Goal: Information Seeking & Learning: Learn about a topic

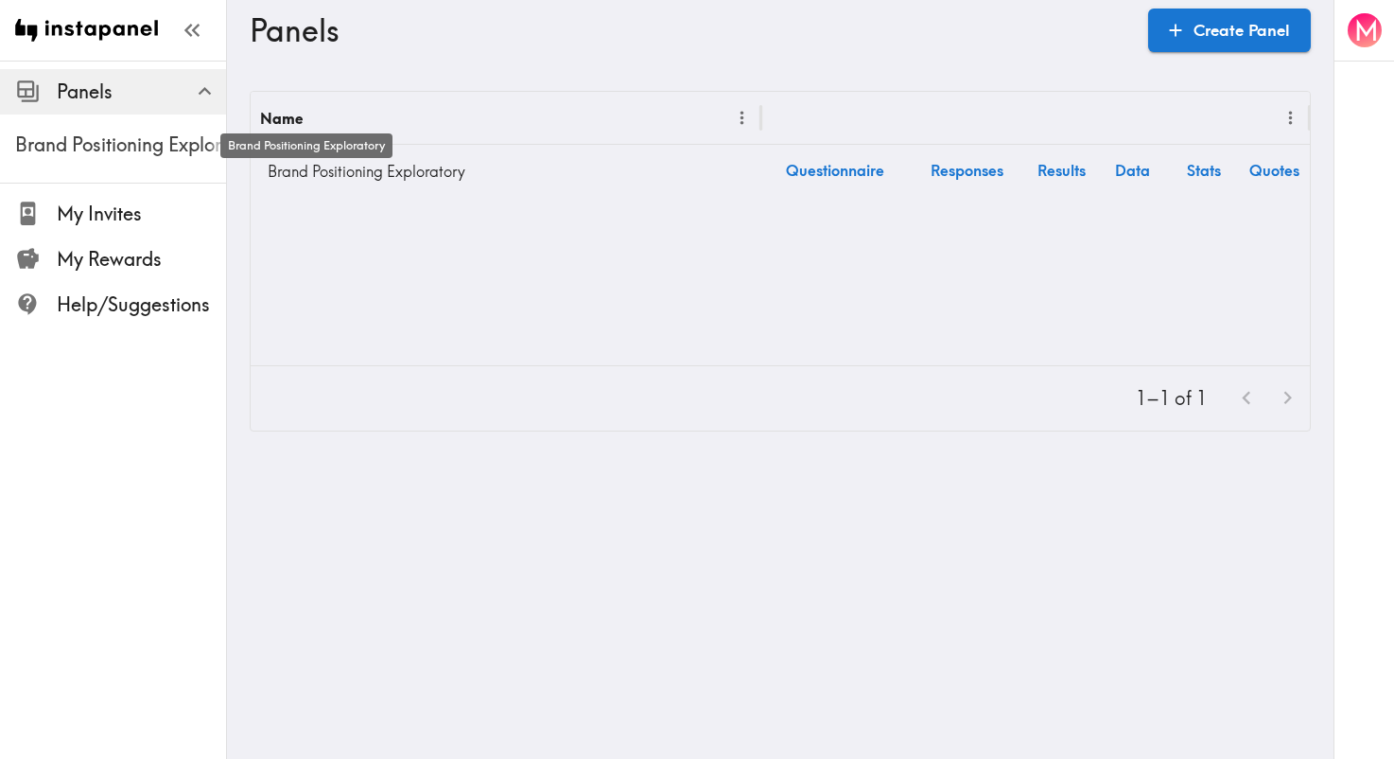
click at [145, 138] on span "Brand Positioning Exploratory" at bounding box center [120, 144] width 211 height 26
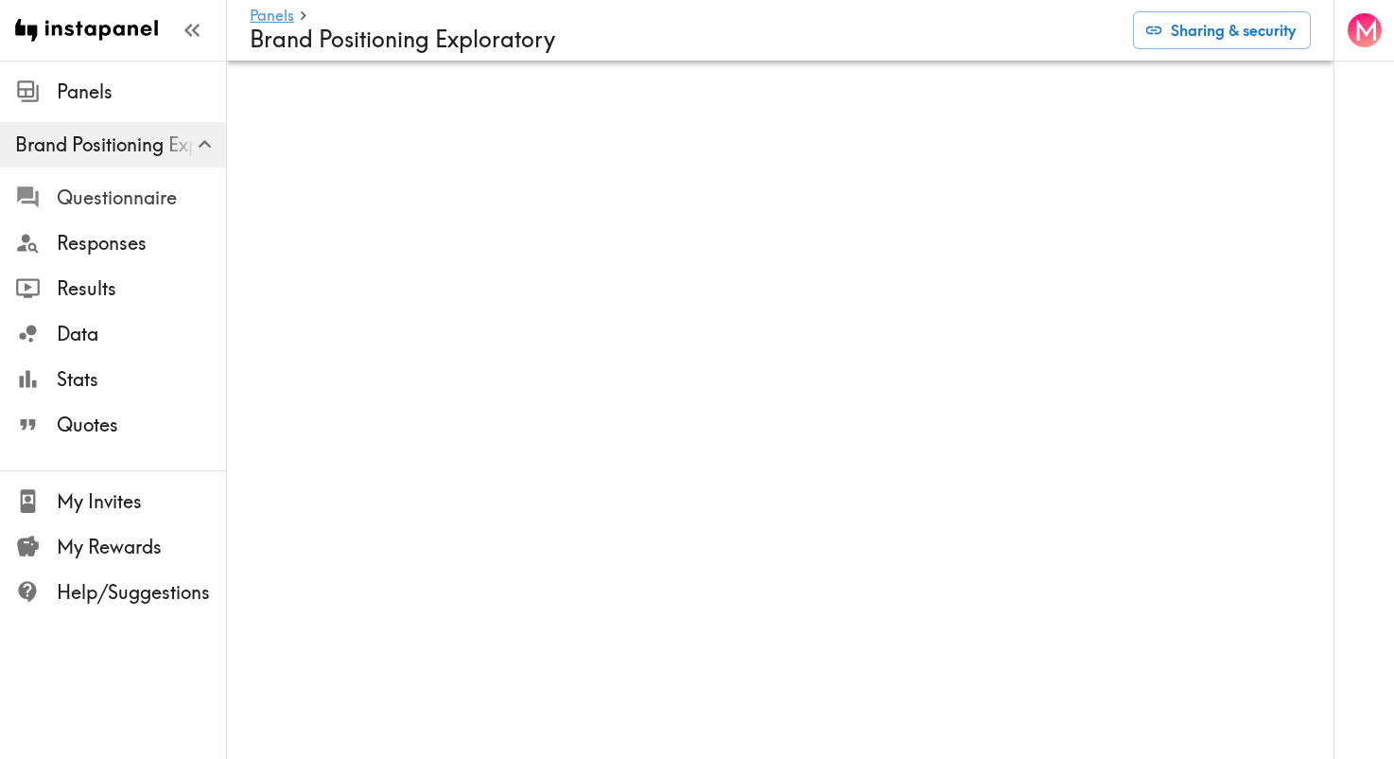
click at [107, 200] on span "Questionnaire" at bounding box center [141, 197] width 169 height 26
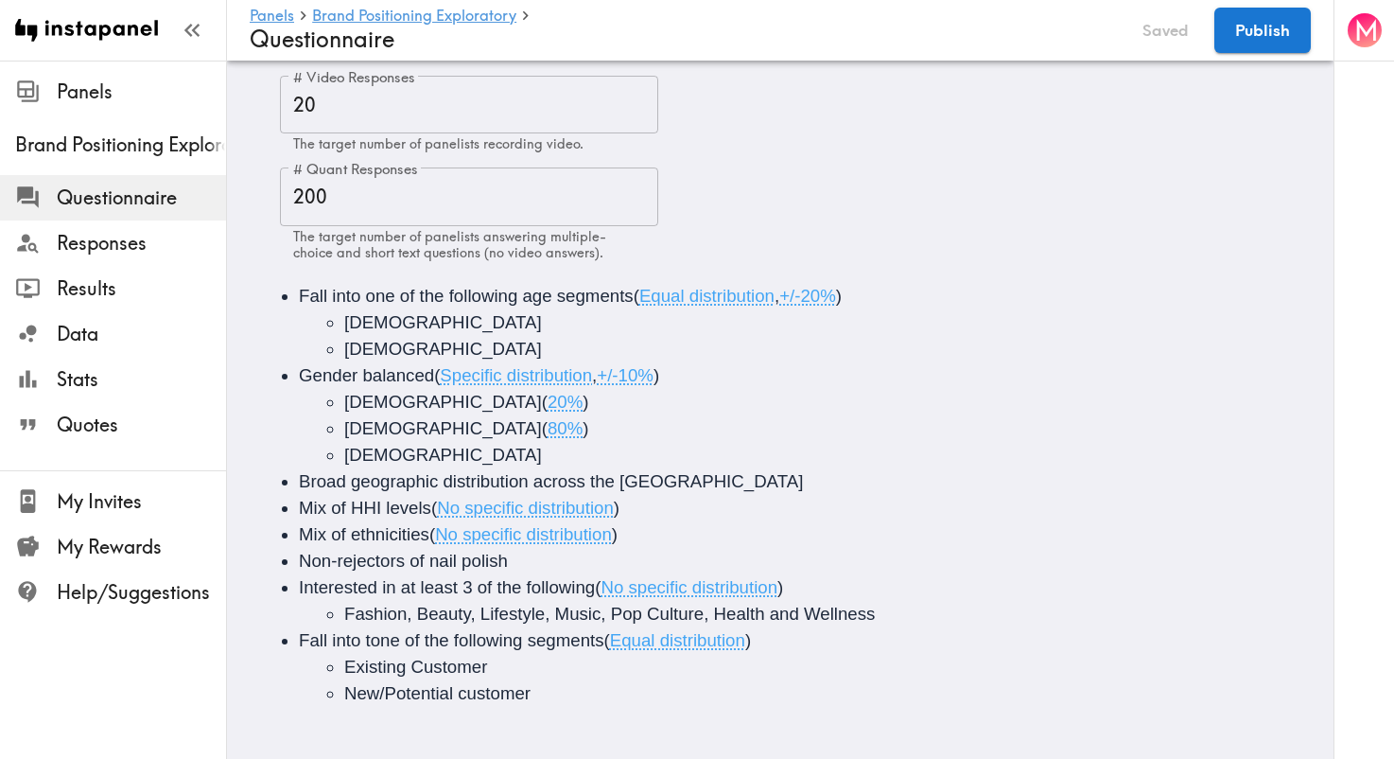
scroll to position [99, 0]
click at [99, 298] on span "Results" at bounding box center [141, 288] width 169 height 26
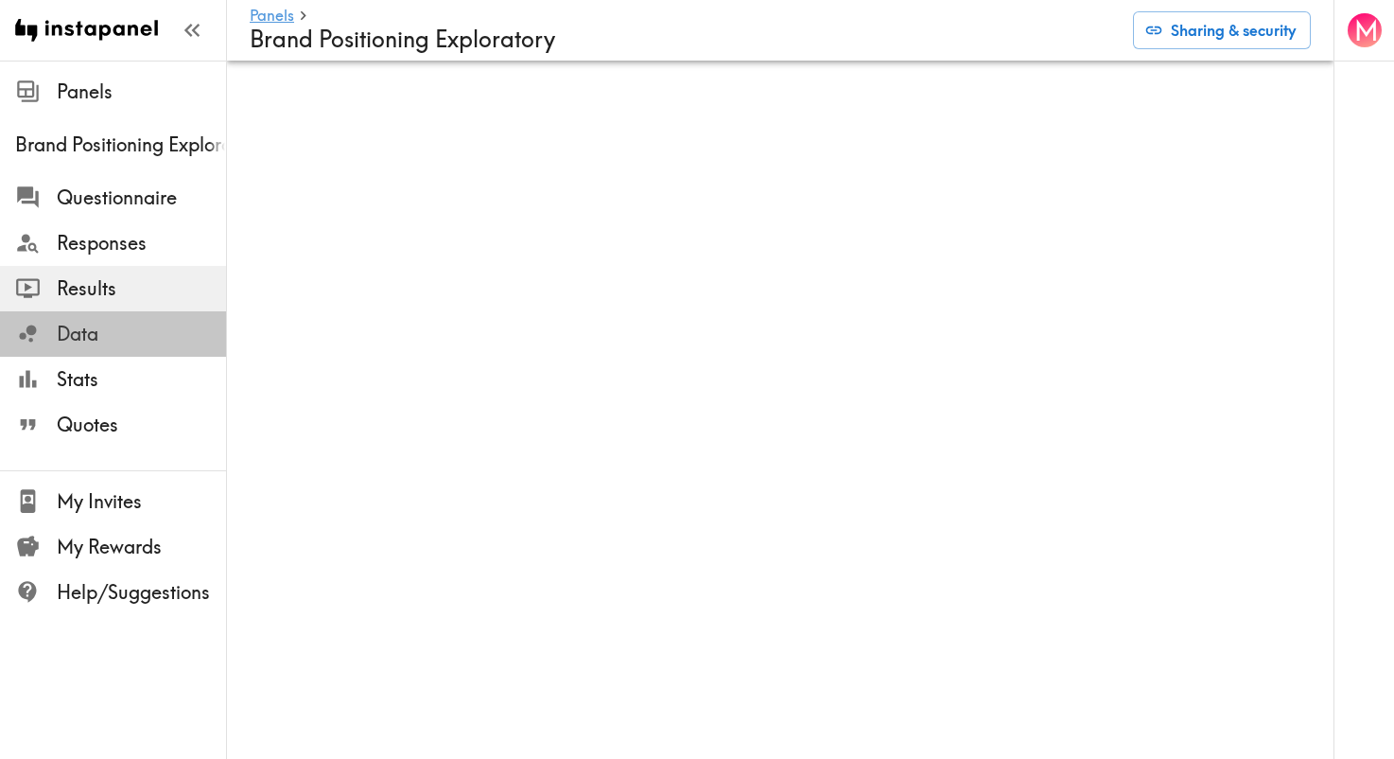
click at [109, 338] on span "Data" at bounding box center [141, 334] width 169 height 26
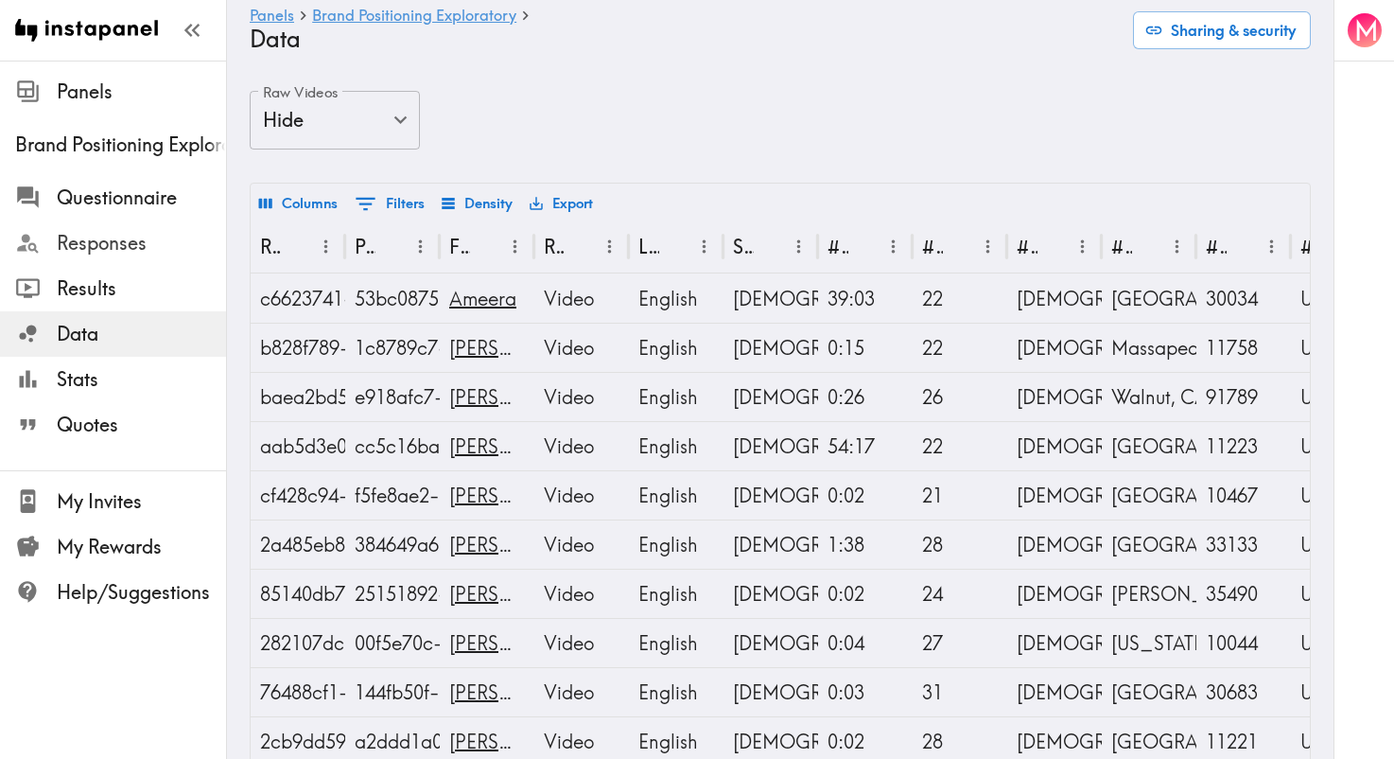
click at [96, 241] on span "Responses" at bounding box center [141, 243] width 169 height 26
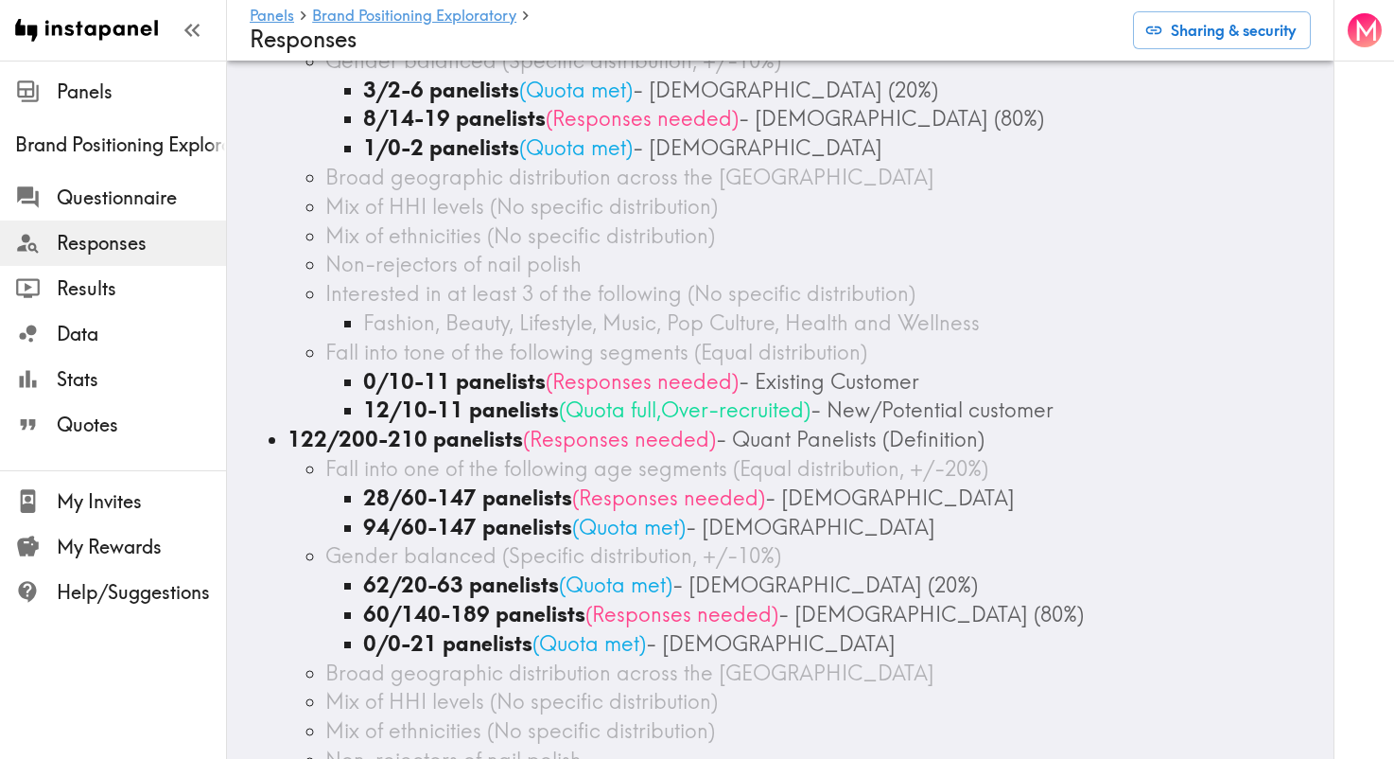
scroll to position [306, 0]
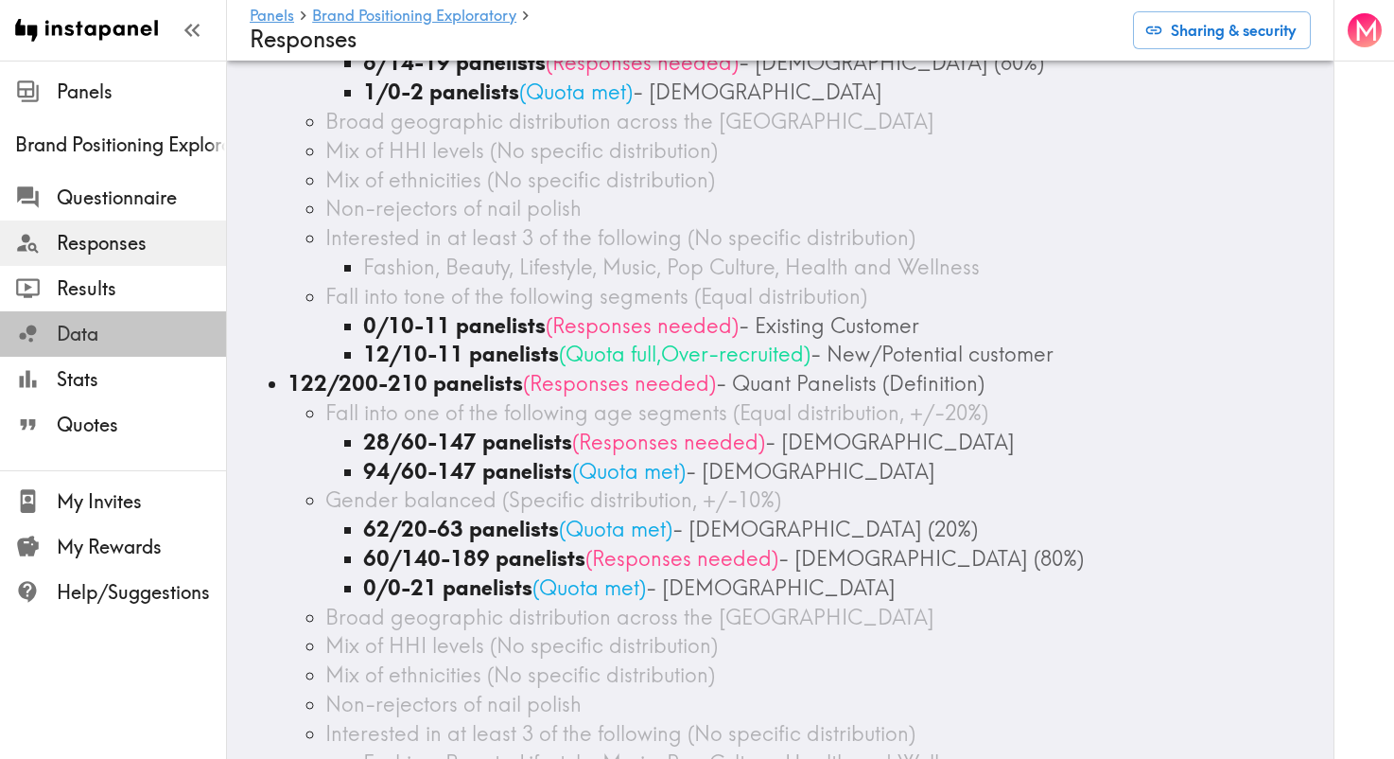
click at [107, 339] on span "Data" at bounding box center [141, 334] width 169 height 26
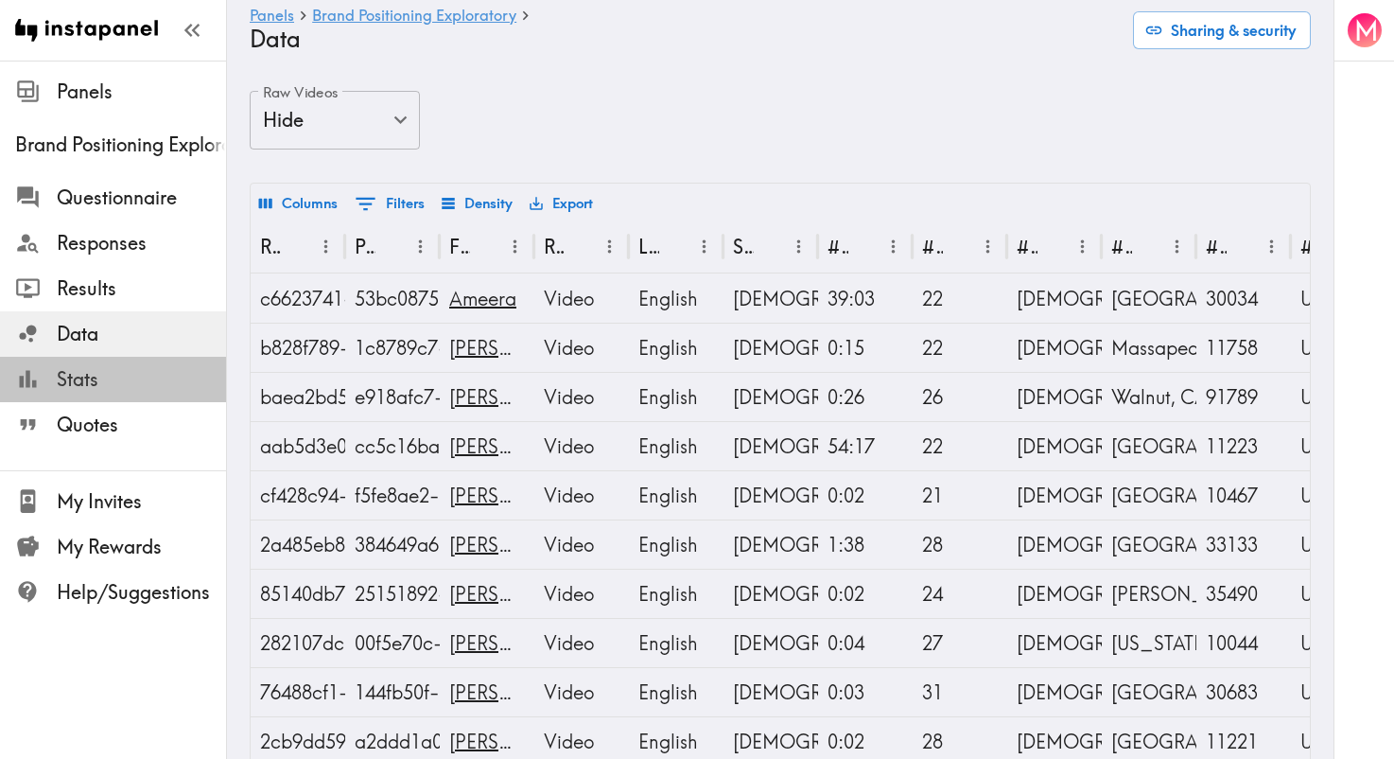
click at [107, 373] on span "Stats" at bounding box center [141, 379] width 169 height 26
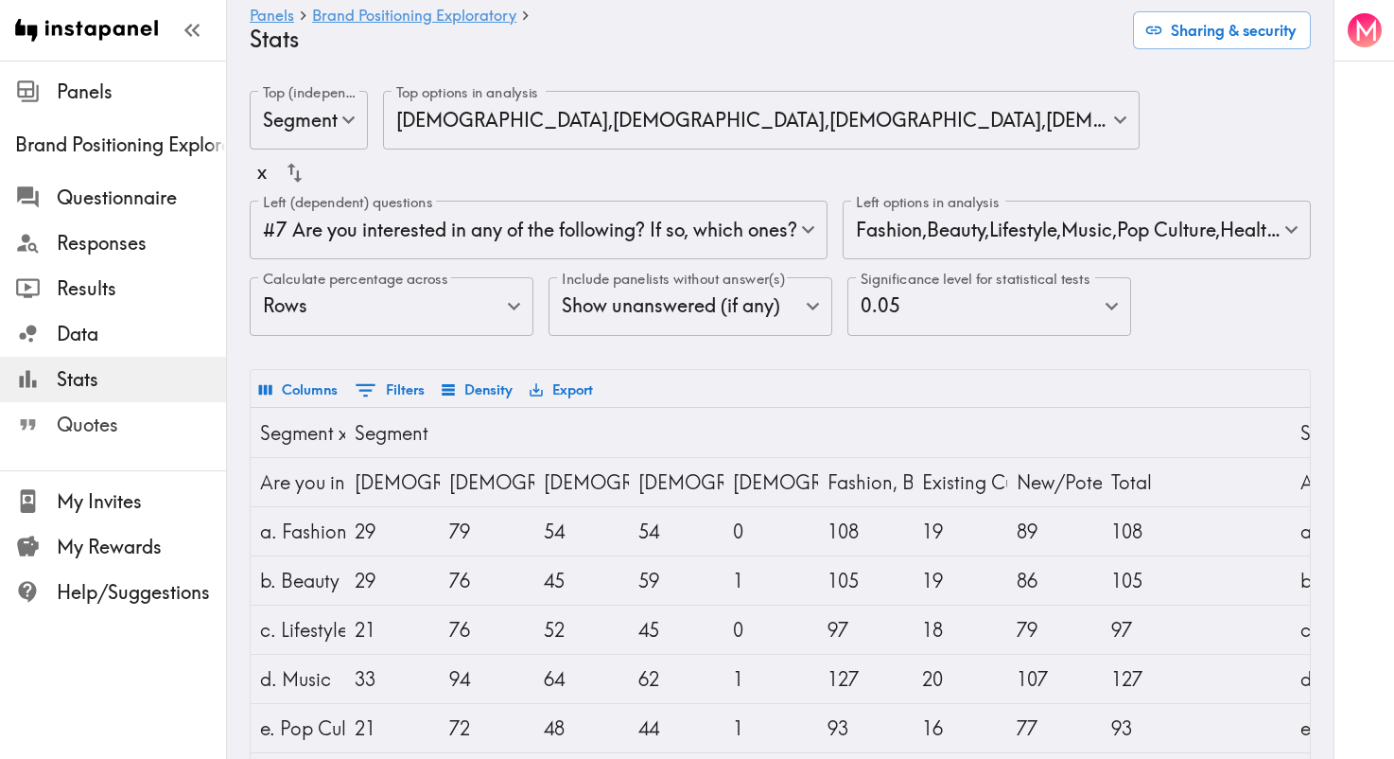
click at [116, 419] on span "Quotes" at bounding box center [141, 424] width 169 height 26
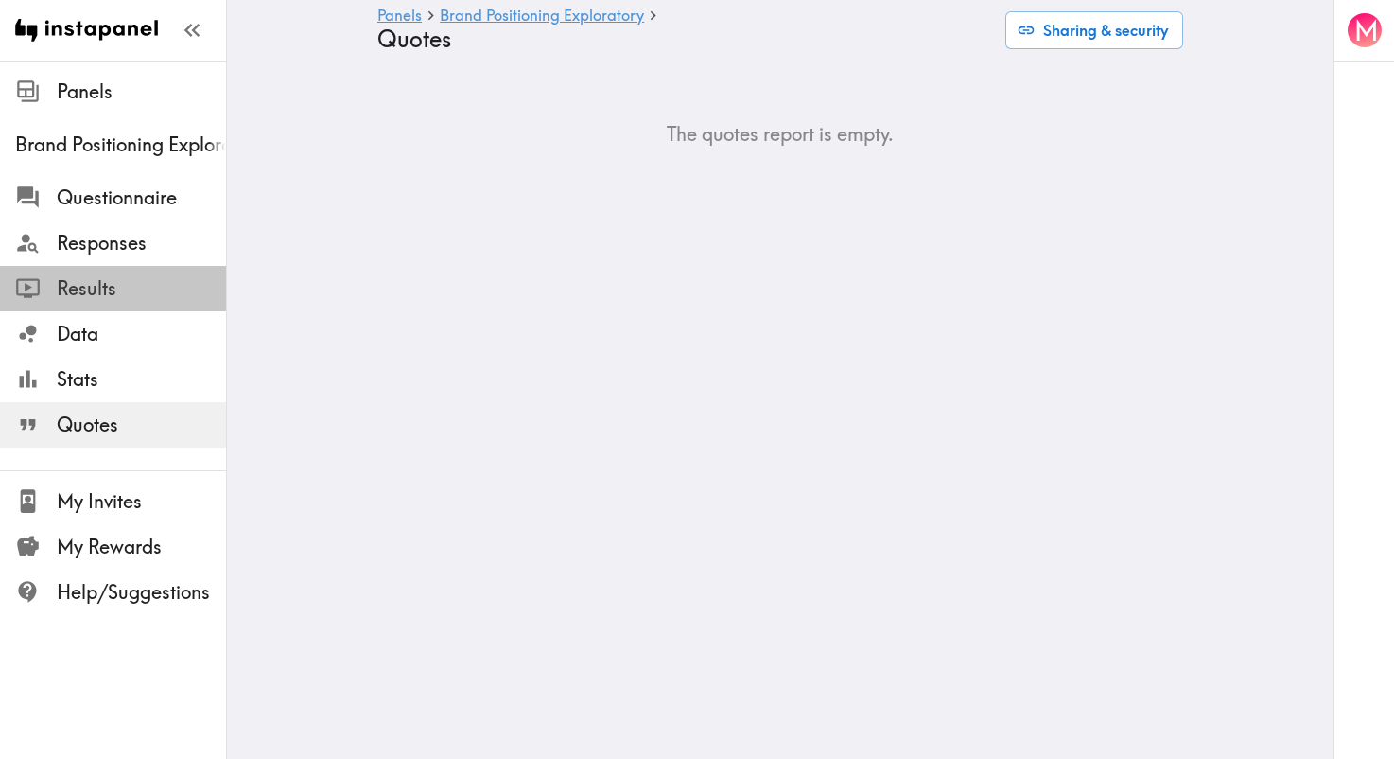
click at [117, 271] on span "Results" at bounding box center [141, 288] width 169 height 34
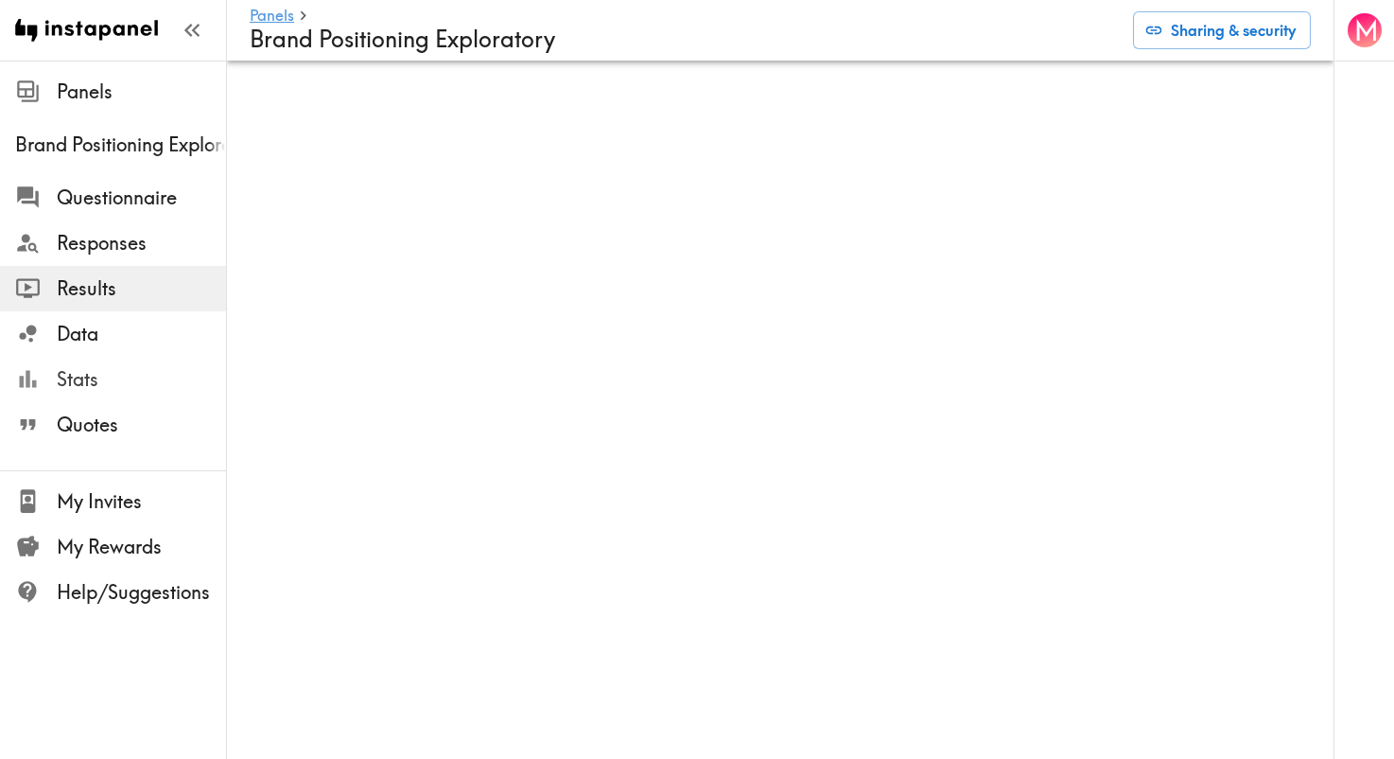
click at [73, 376] on span "Stats" at bounding box center [141, 379] width 169 height 26
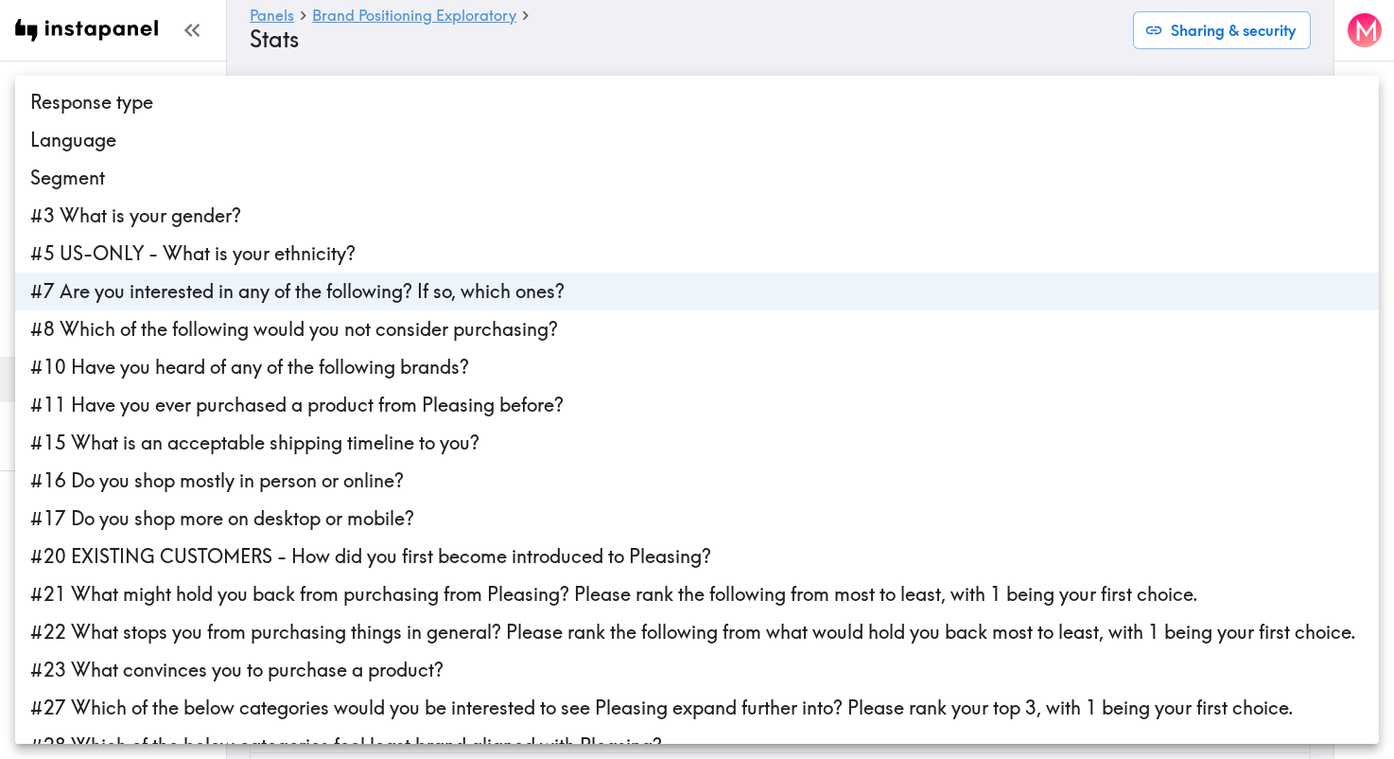
click at [573, 226] on body "Instapanel - Panels - Brand Positioning Exploratory - Stats Panels Brand Positi…" at bounding box center [697, 643] width 1394 height 1165
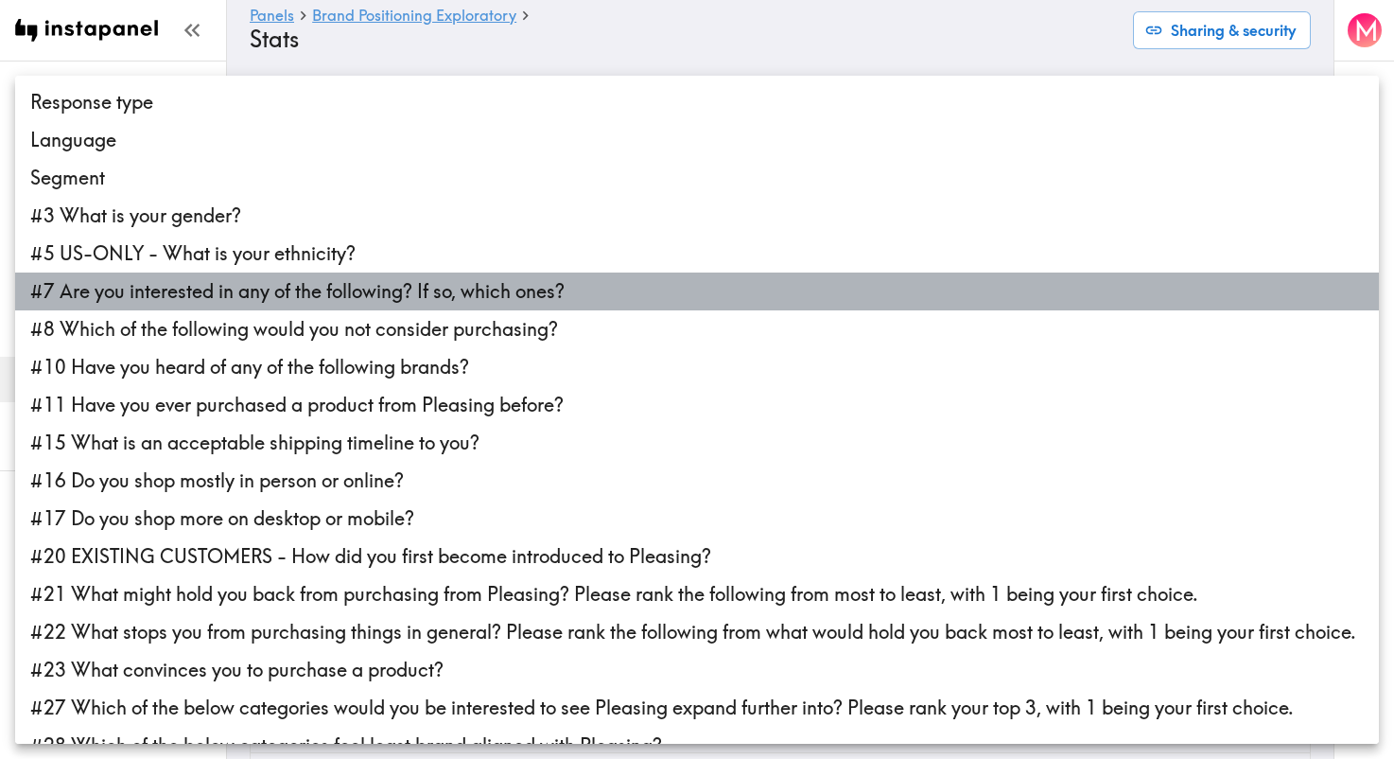
click at [419, 280] on li "#7 Are you interested in any of the following? If so, which ones?" at bounding box center [697, 291] width 1364 height 38
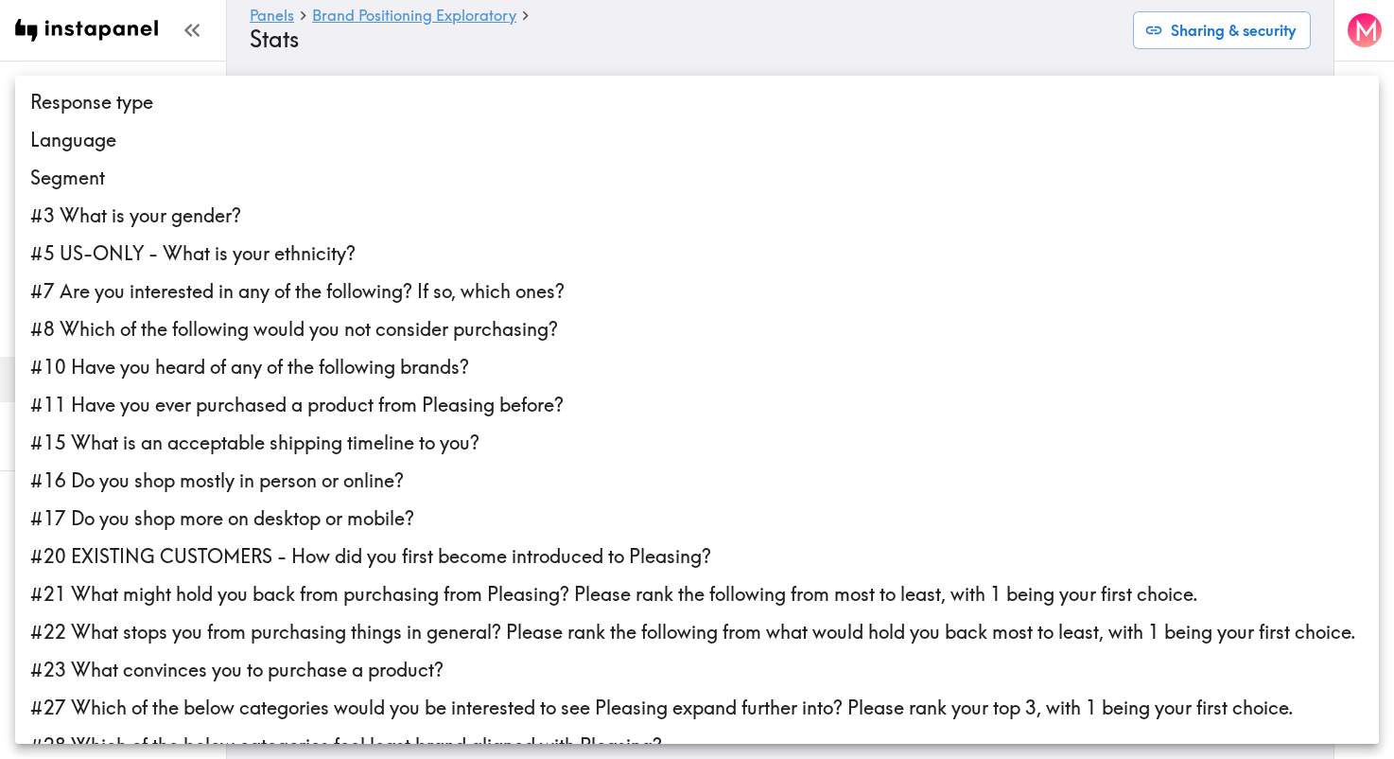
click at [157, 296] on li "#7 Are you interested in any of the following? If so, which ones?" at bounding box center [697, 291] width 1364 height 38
type input "1f99b73a-e9b0-4fca-9d71-11a1a273e57d"
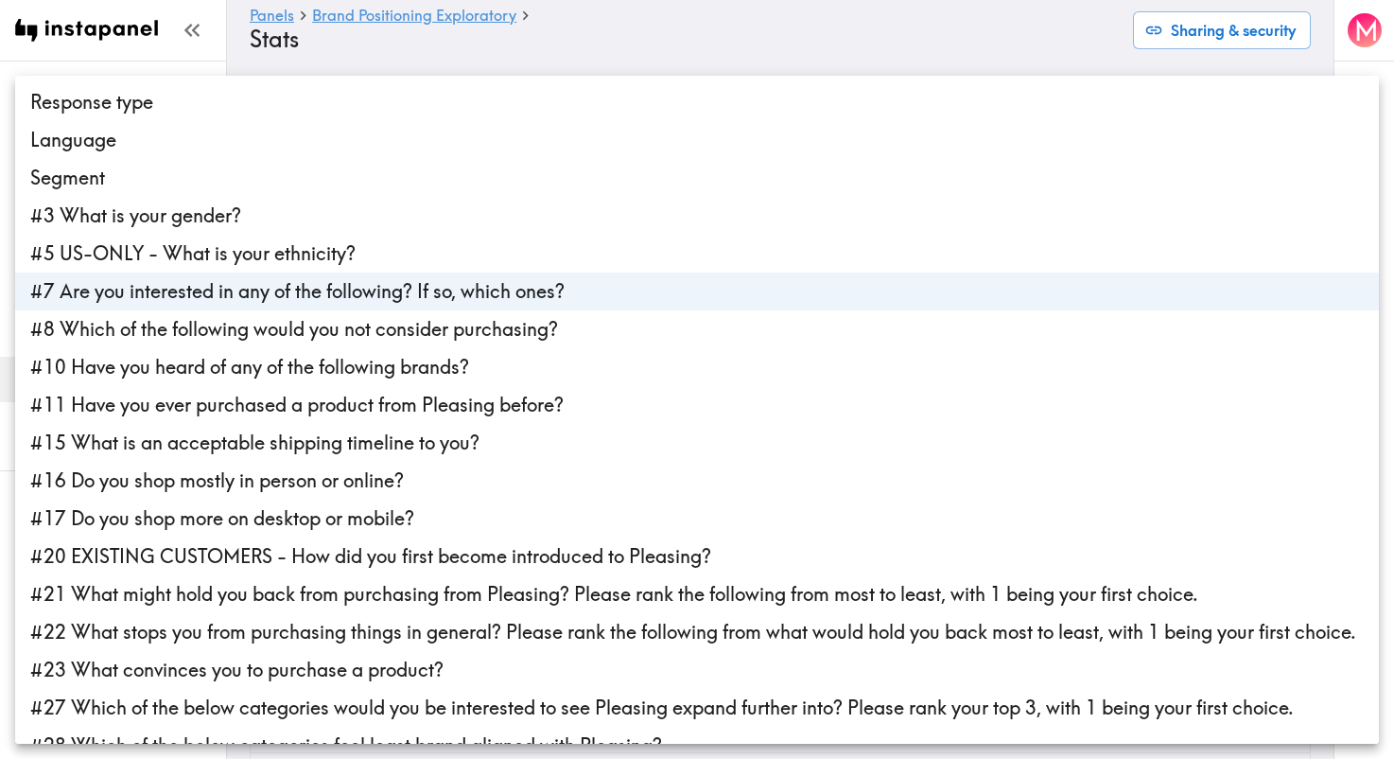
click at [197, 47] on div at bounding box center [697, 379] width 1394 height 759
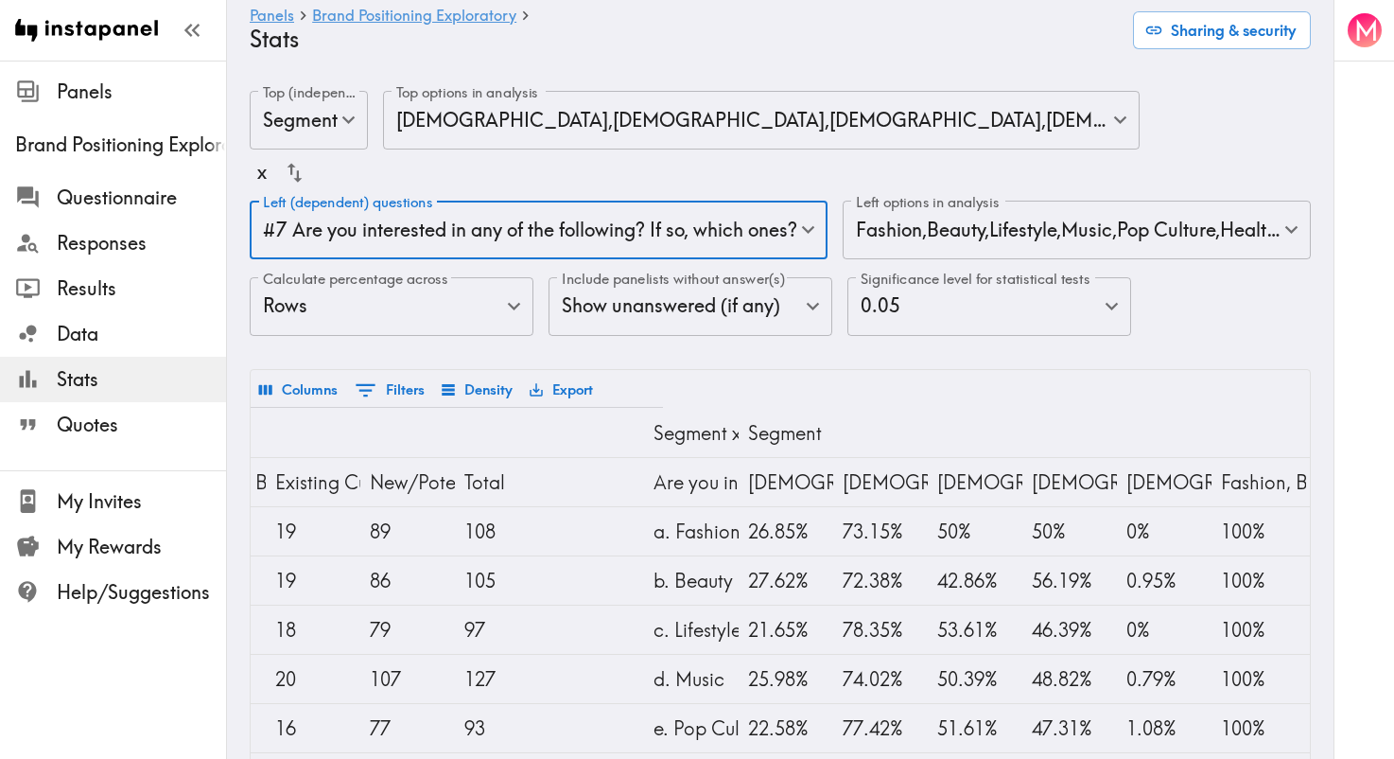
click at [1054, 214] on body "Instapanel - Panels - Brand Positioning Exploratory - Stats Panels Brand Positi…" at bounding box center [697, 643] width 1394 height 1165
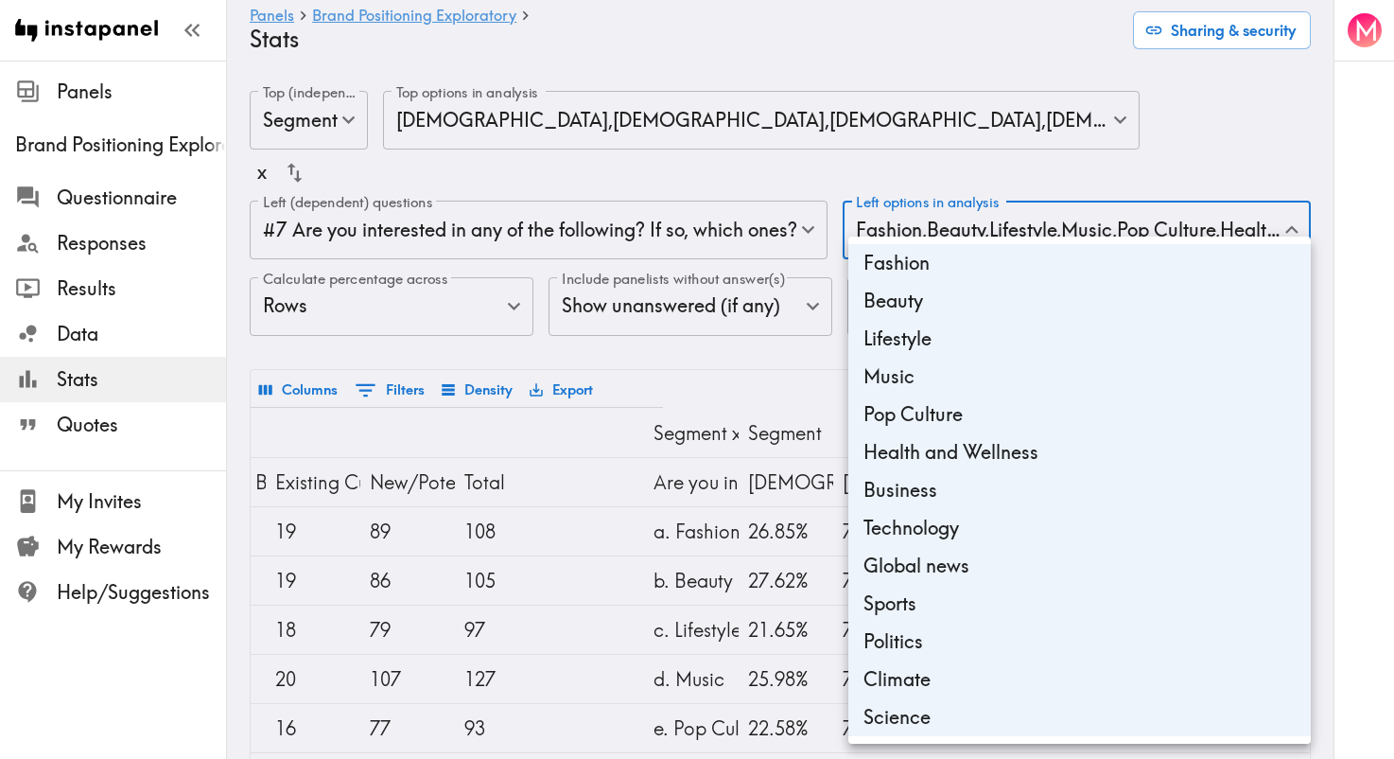
click at [1103, 166] on div at bounding box center [697, 379] width 1394 height 759
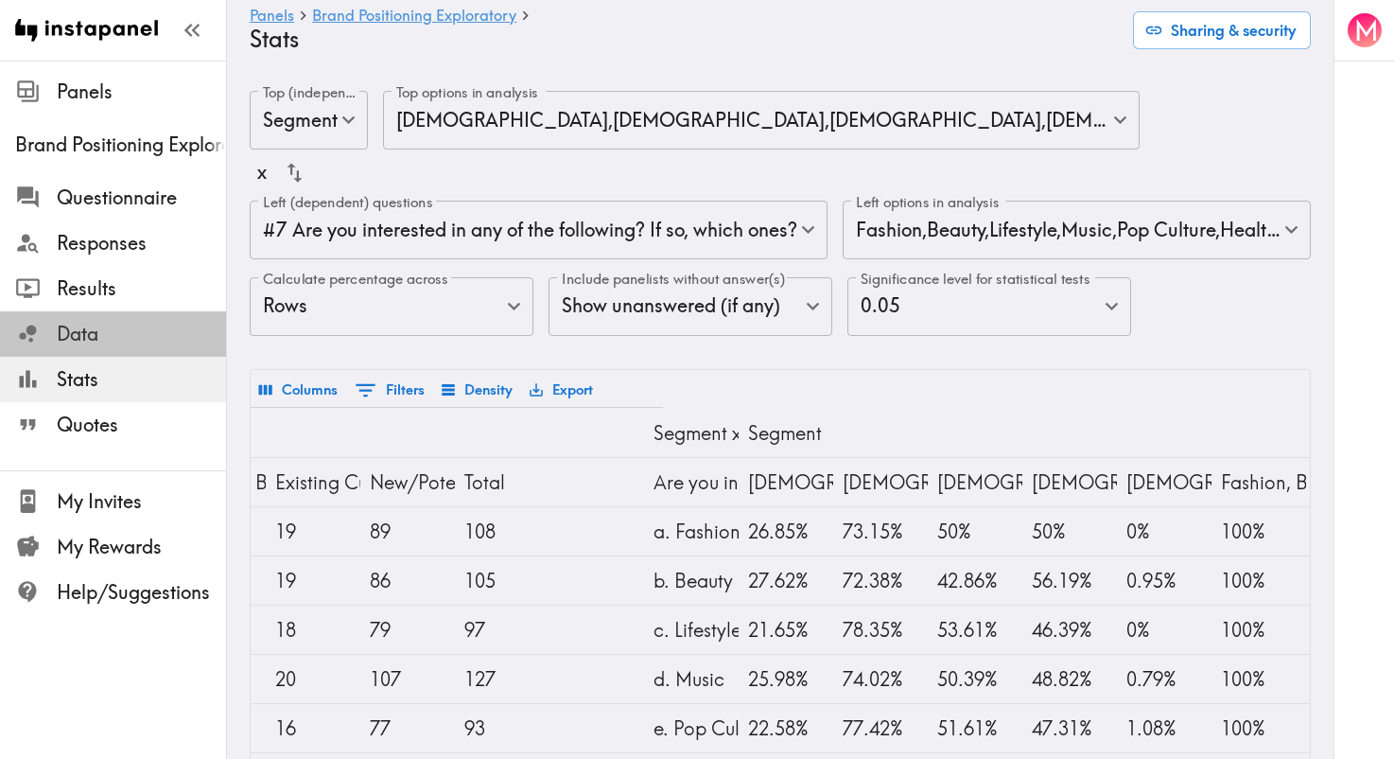
click at [101, 310] on div "Data" at bounding box center [113, 333] width 226 height 49
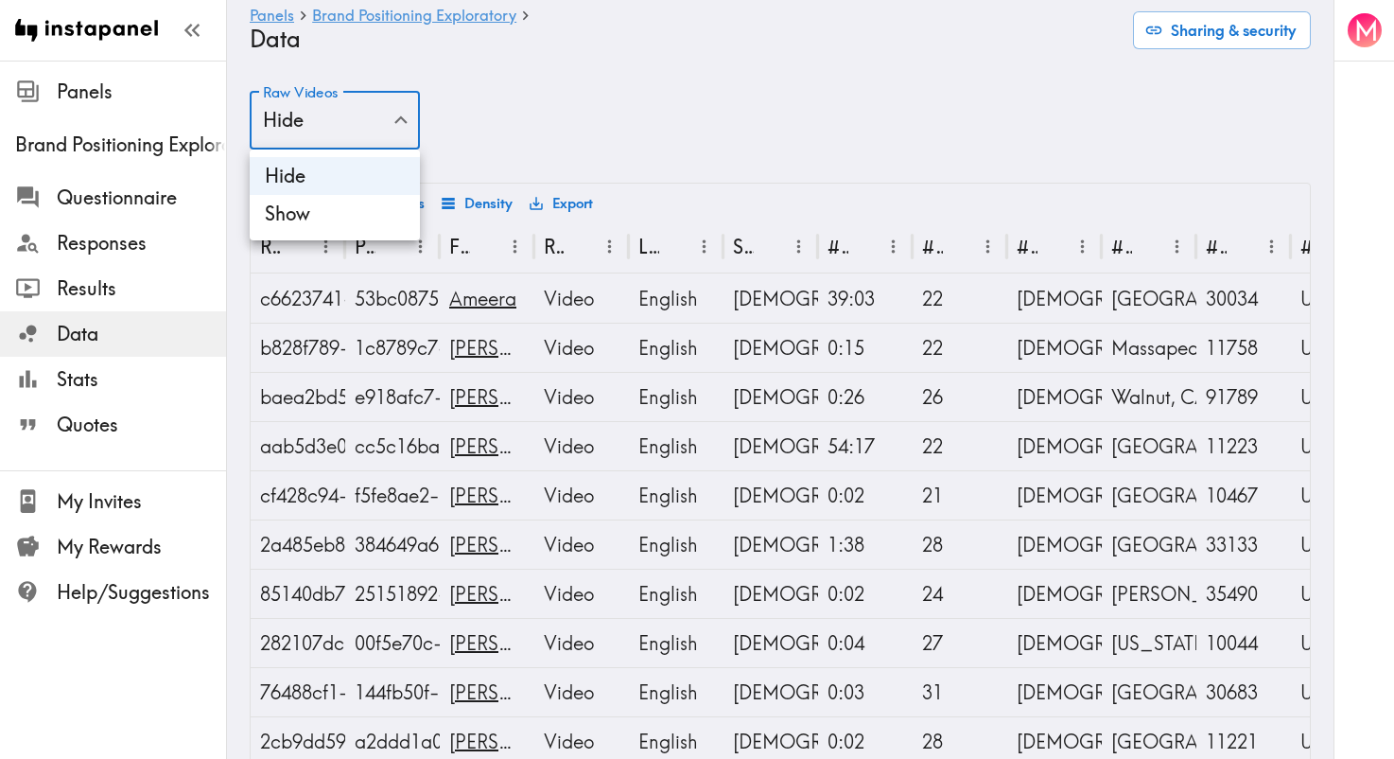
click at [478, 128] on div at bounding box center [697, 379] width 1394 height 759
click at [343, 227] on li "Show" at bounding box center [335, 214] width 170 height 38
type input "true"
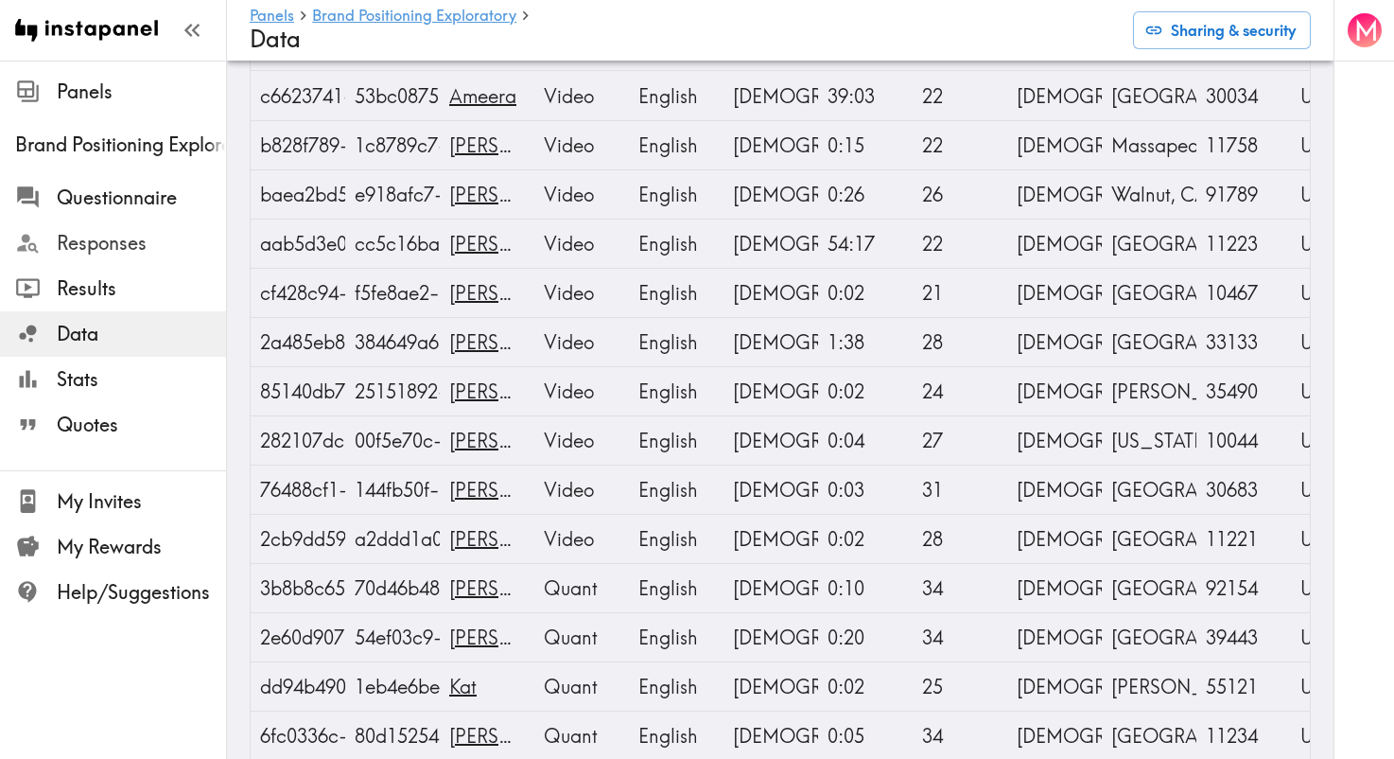
click at [127, 241] on span "Responses" at bounding box center [141, 243] width 169 height 26
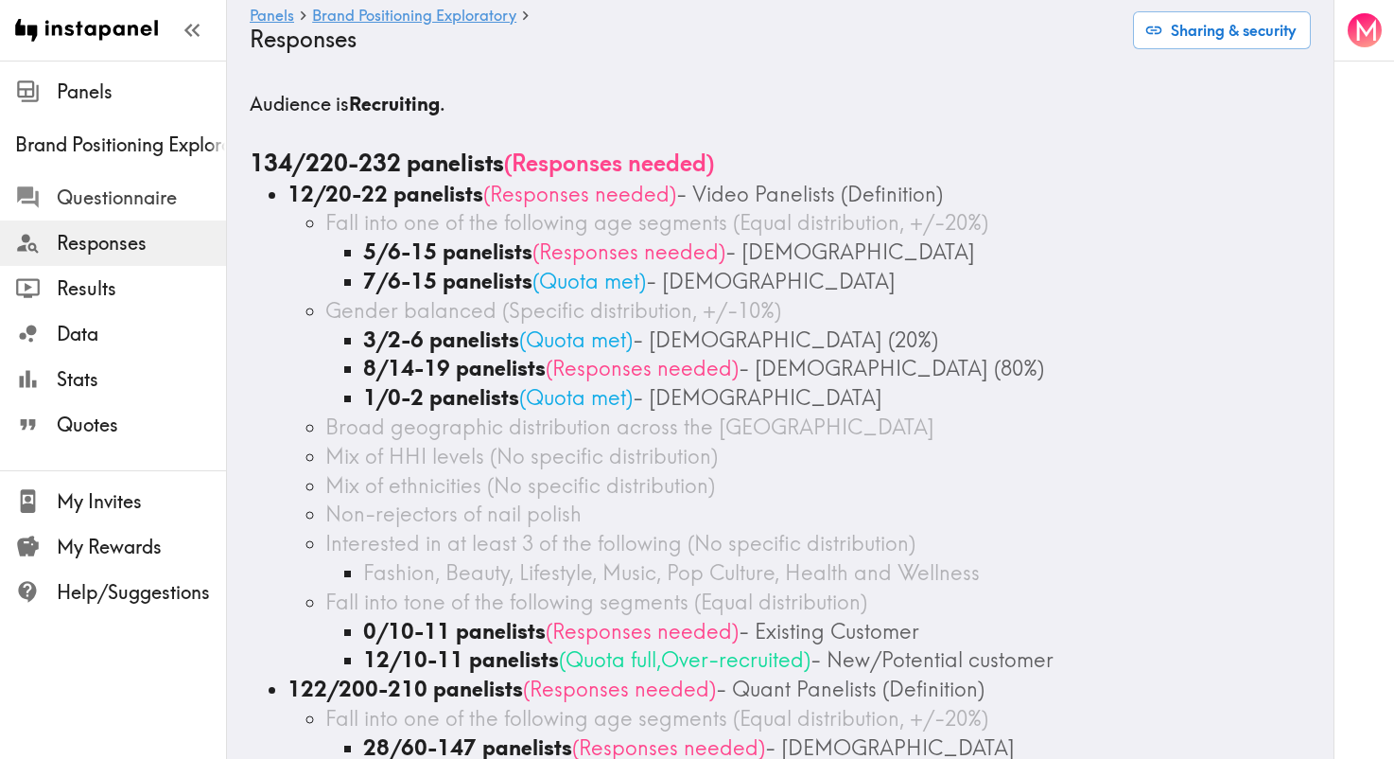
click at [132, 207] on span "Questionnaire" at bounding box center [141, 197] width 169 height 26
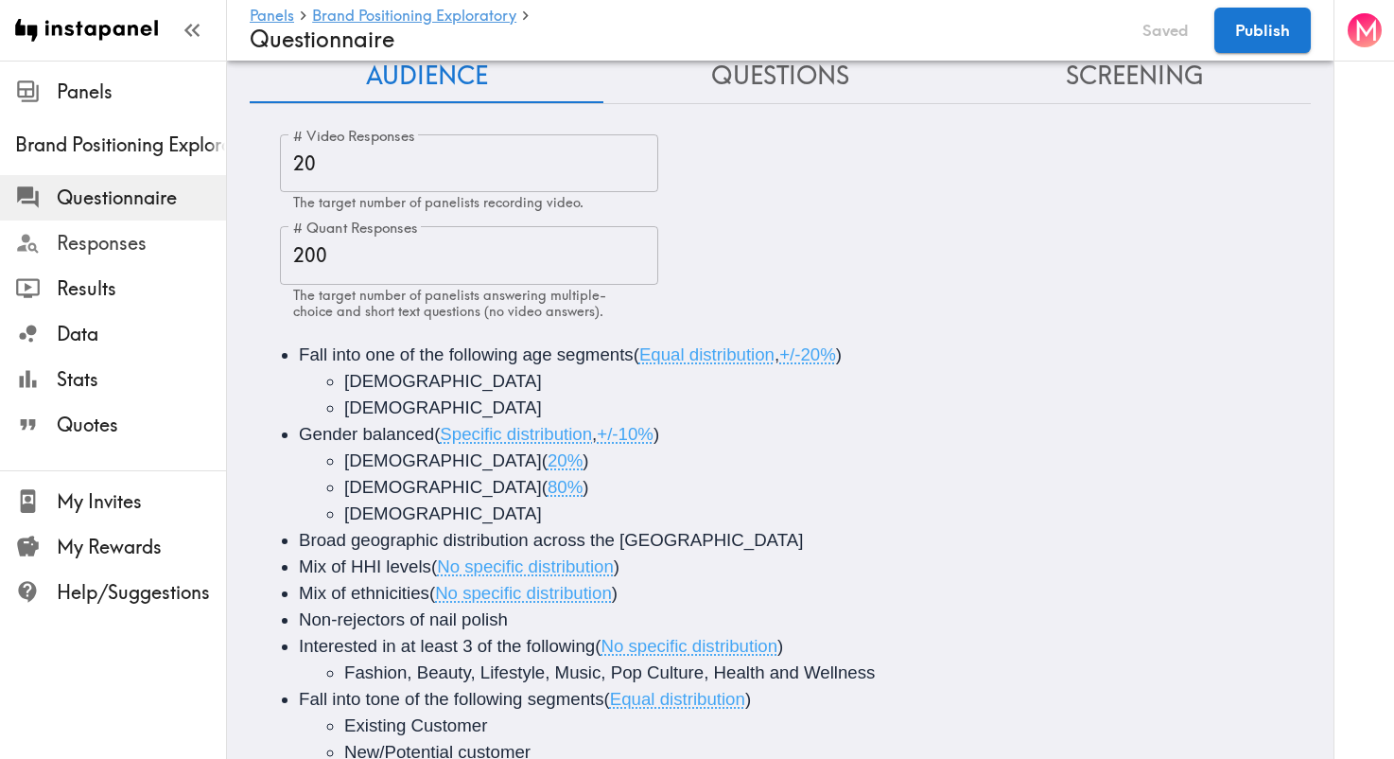
click at [120, 239] on span "Responses" at bounding box center [141, 243] width 169 height 26
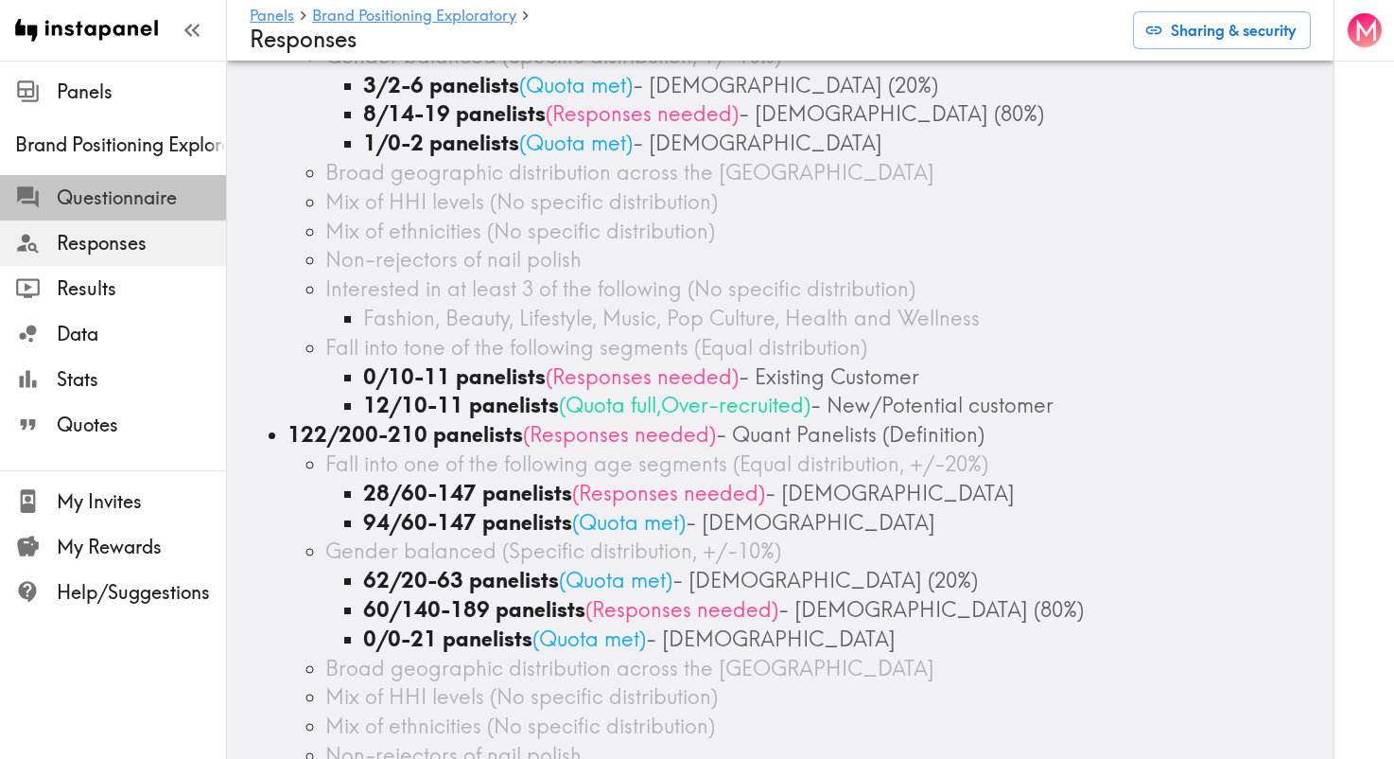
click at [140, 178] on div "Questionnaire" at bounding box center [113, 197] width 226 height 49
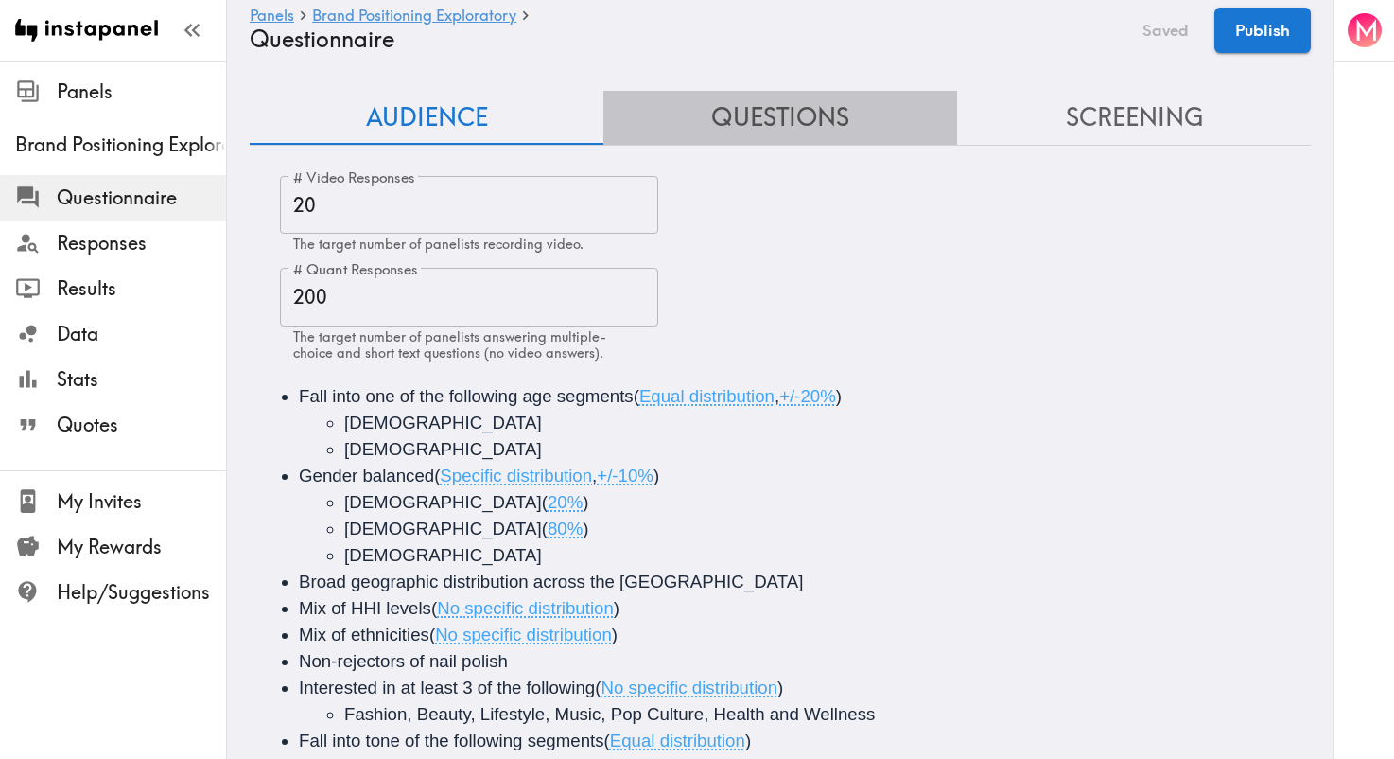
click at [808, 122] on button "Questions" at bounding box center [781, 118] width 354 height 54
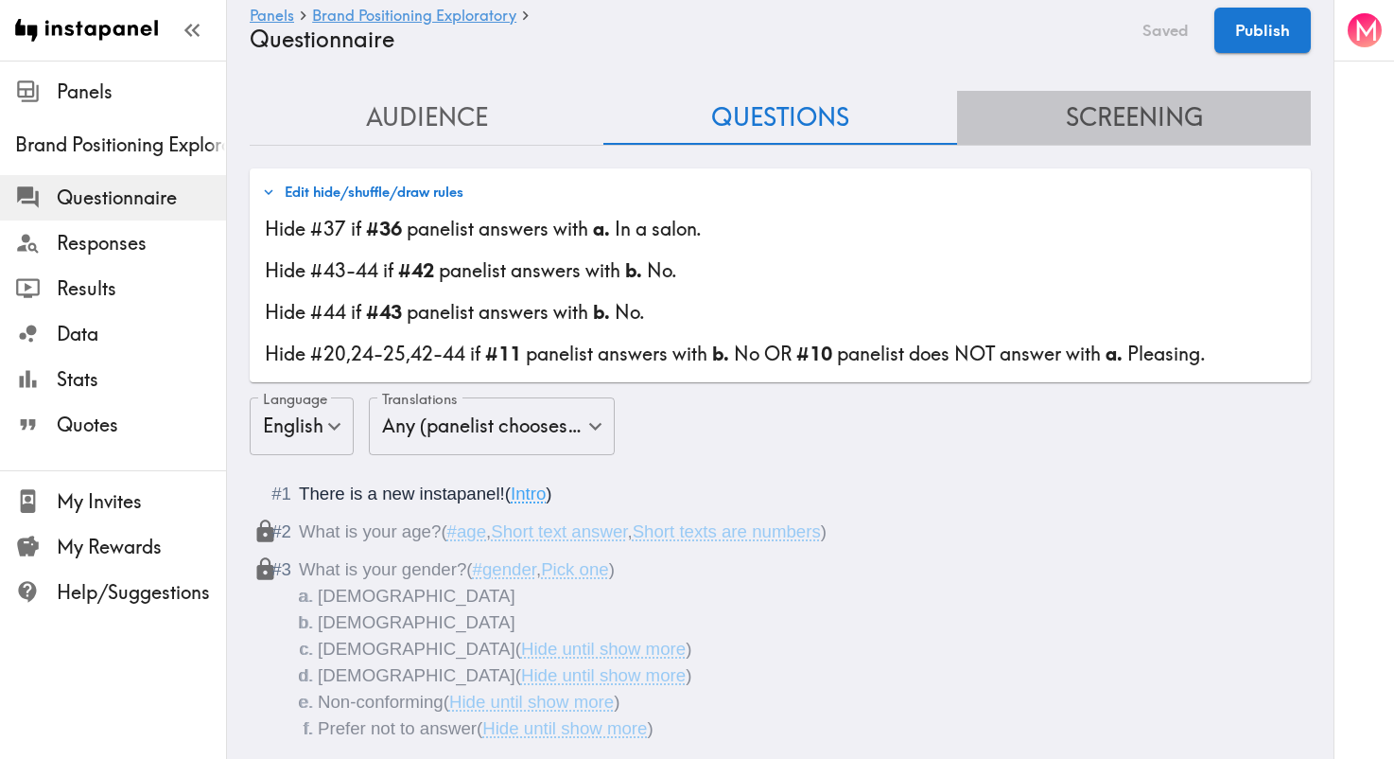
click at [1120, 109] on button "Screening" at bounding box center [1134, 118] width 354 height 54
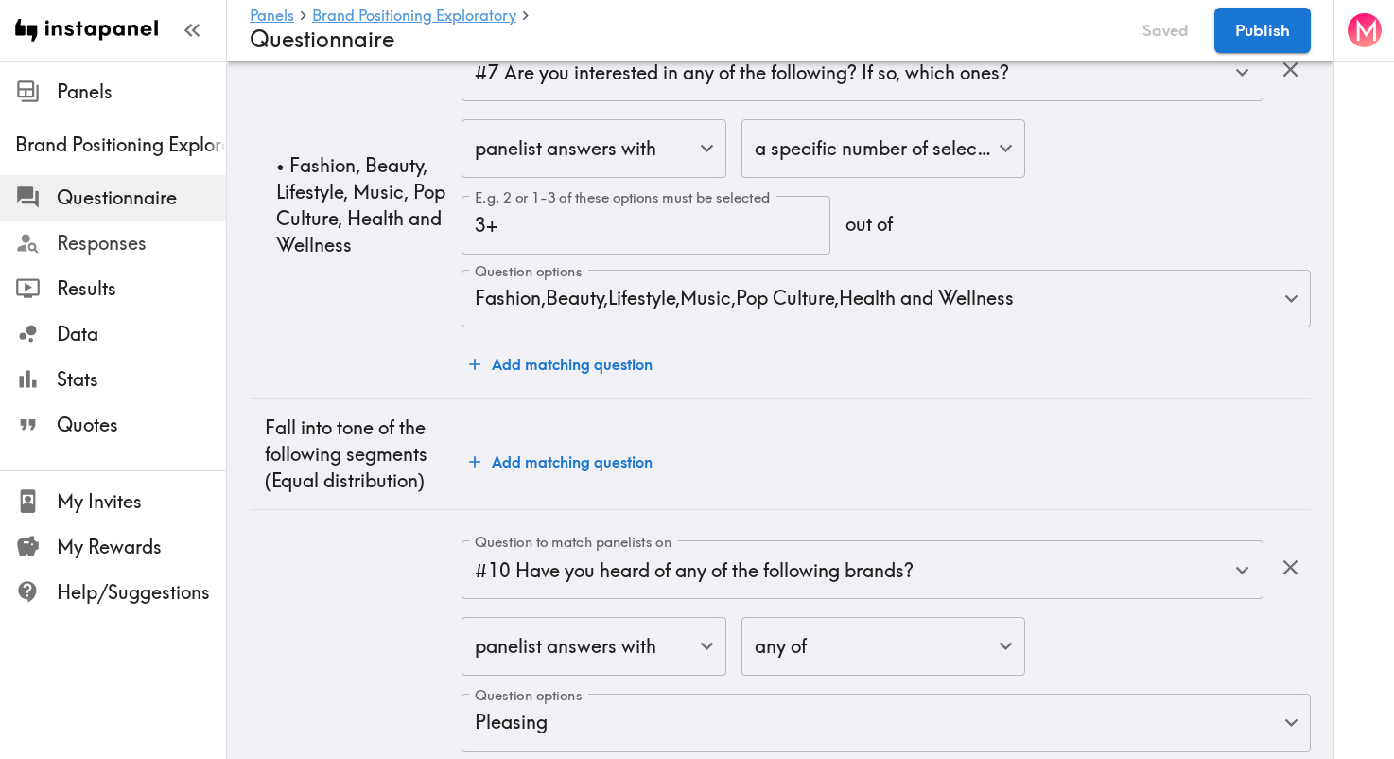
click at [95, 242] on span "Responses" at bounding box center [141, 243] width 169 height 26
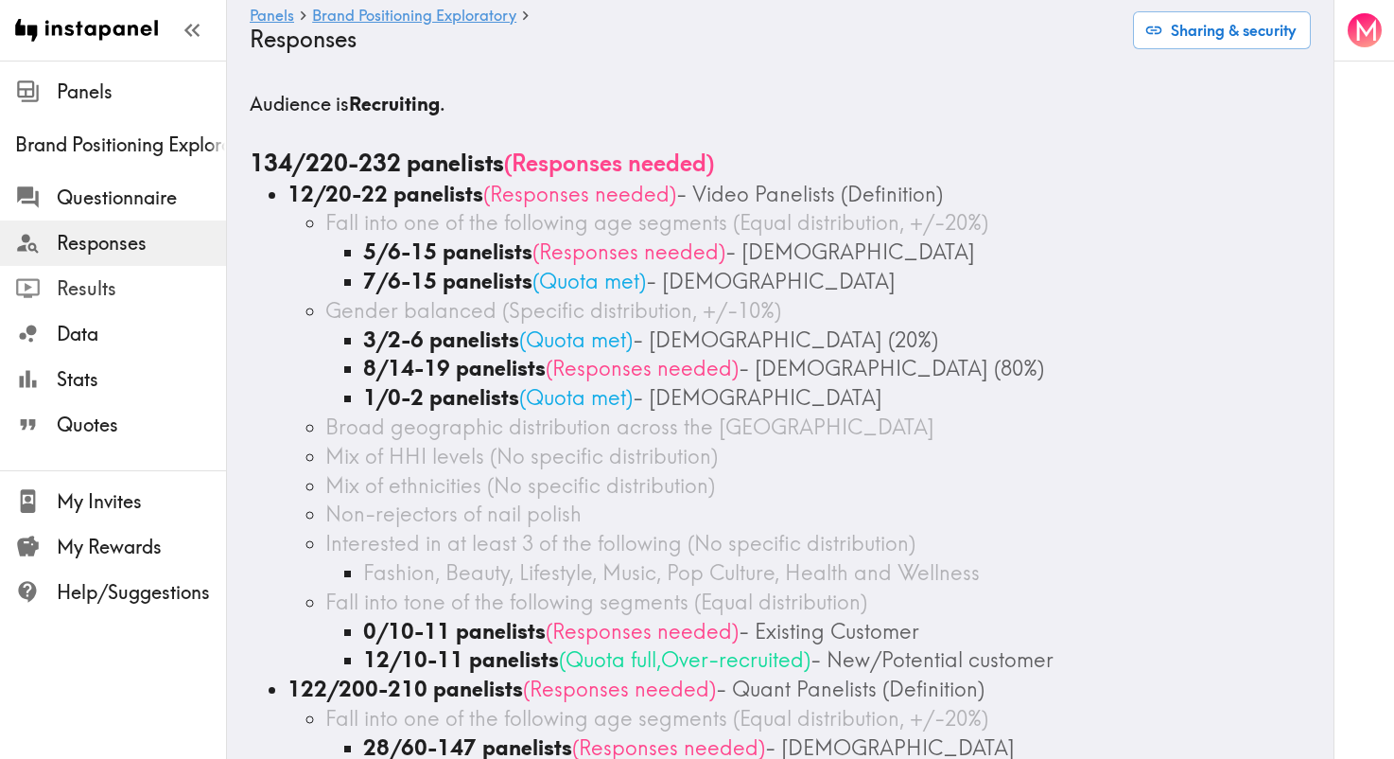
click at [119, 283] on span "Results" at bounding box center [141, 288] width 169 height 26
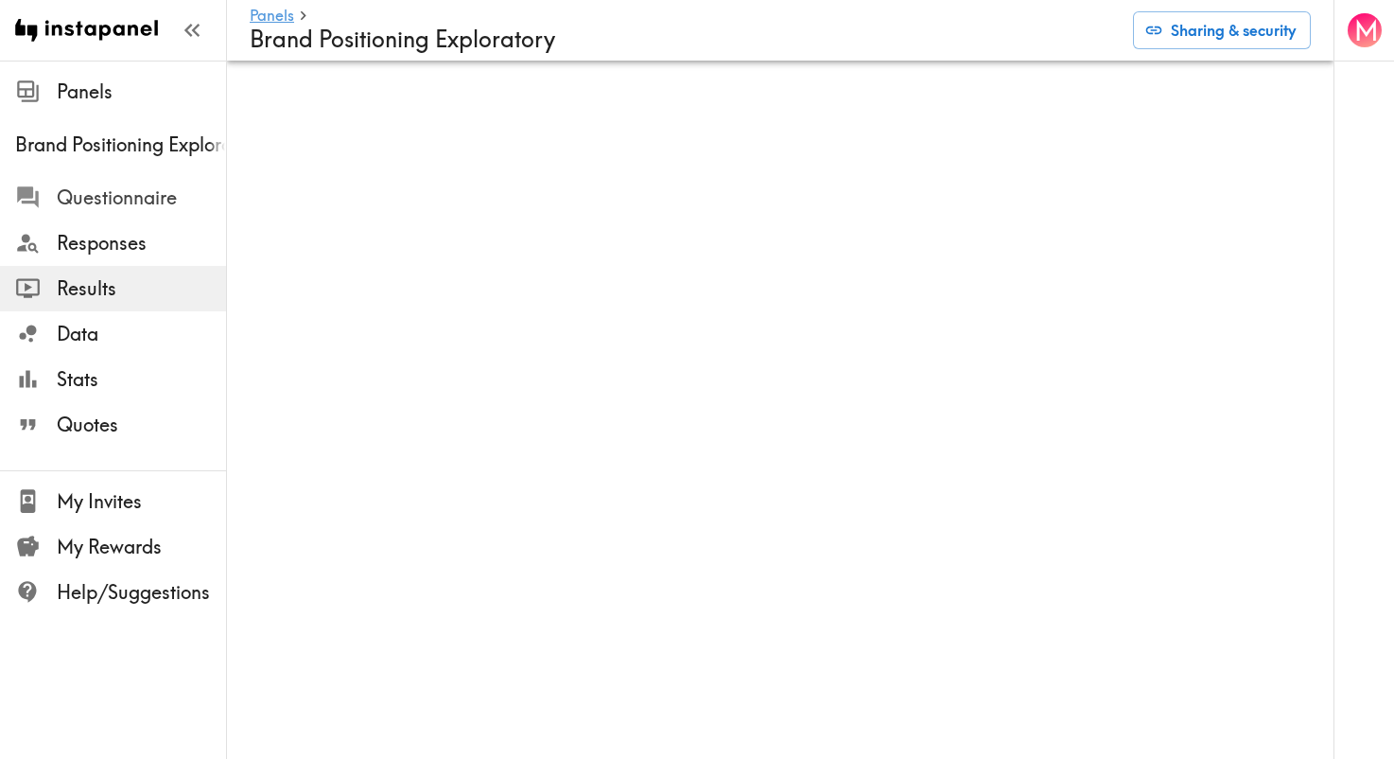
click at [111, 199] on span "Questionnaire" at bounding box center [141, 197] width 169 height 26
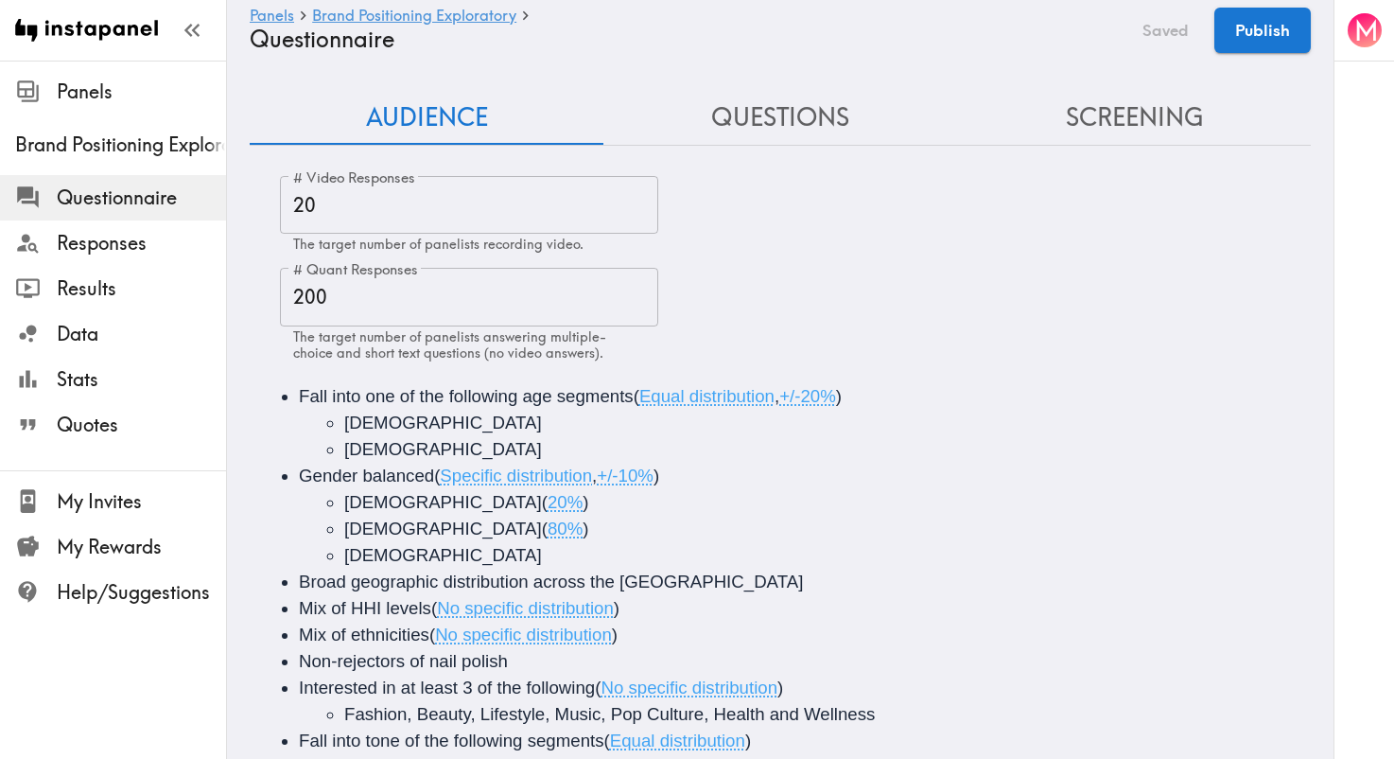
click at [839, 131] on button "Questions" at bounding box center [781, 118] width 354 height 54
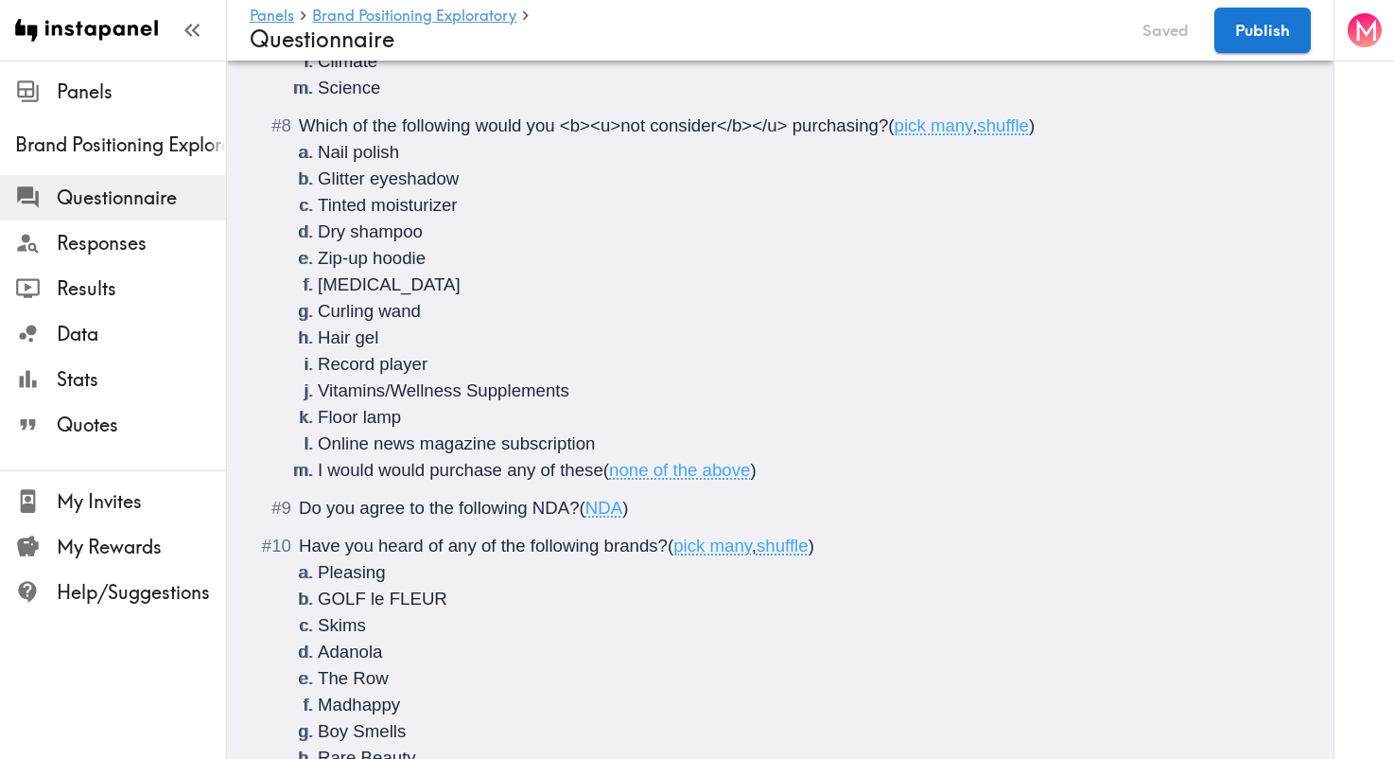
scroll to position [1664, 0]
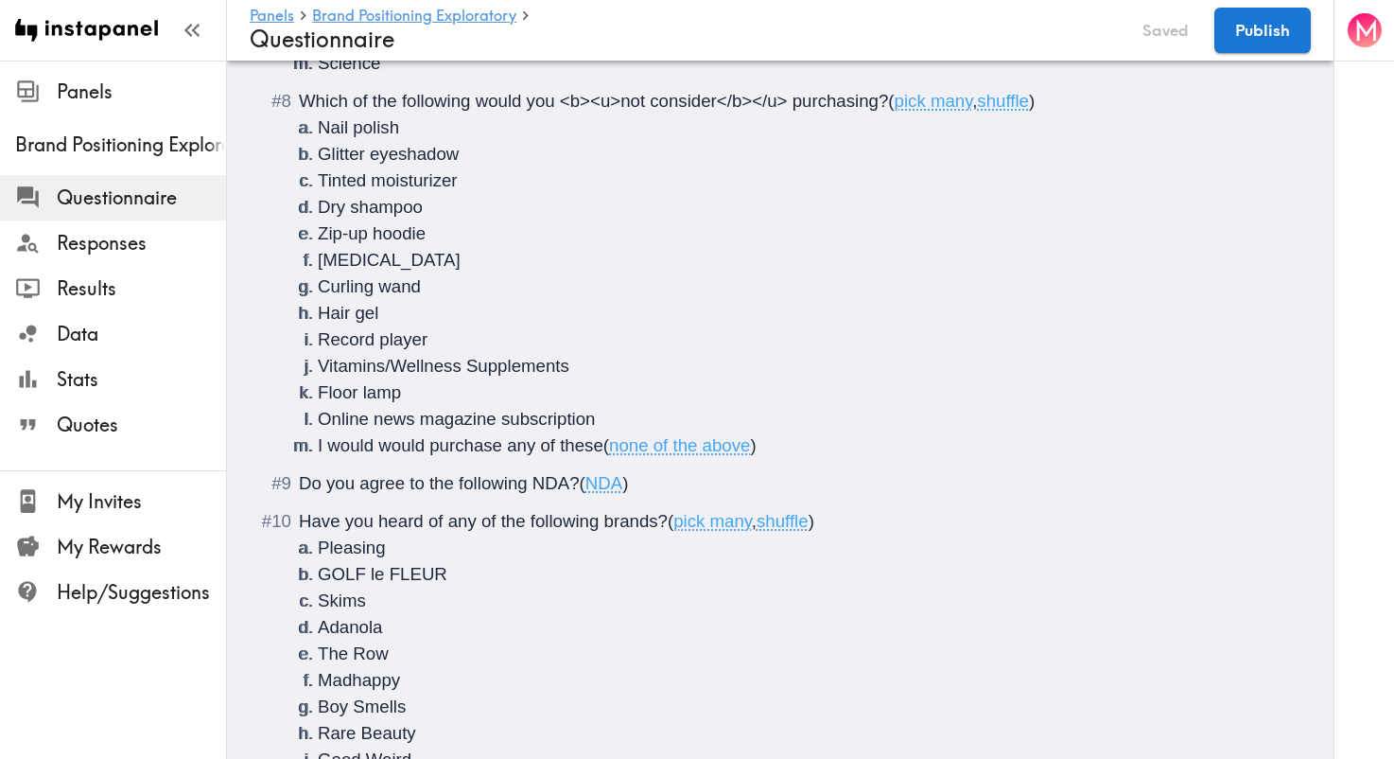
click at [696, 484] on div "Do you agree to the following NDA? ( NDA )" at bounding box center [793, 483] width 989 height 26
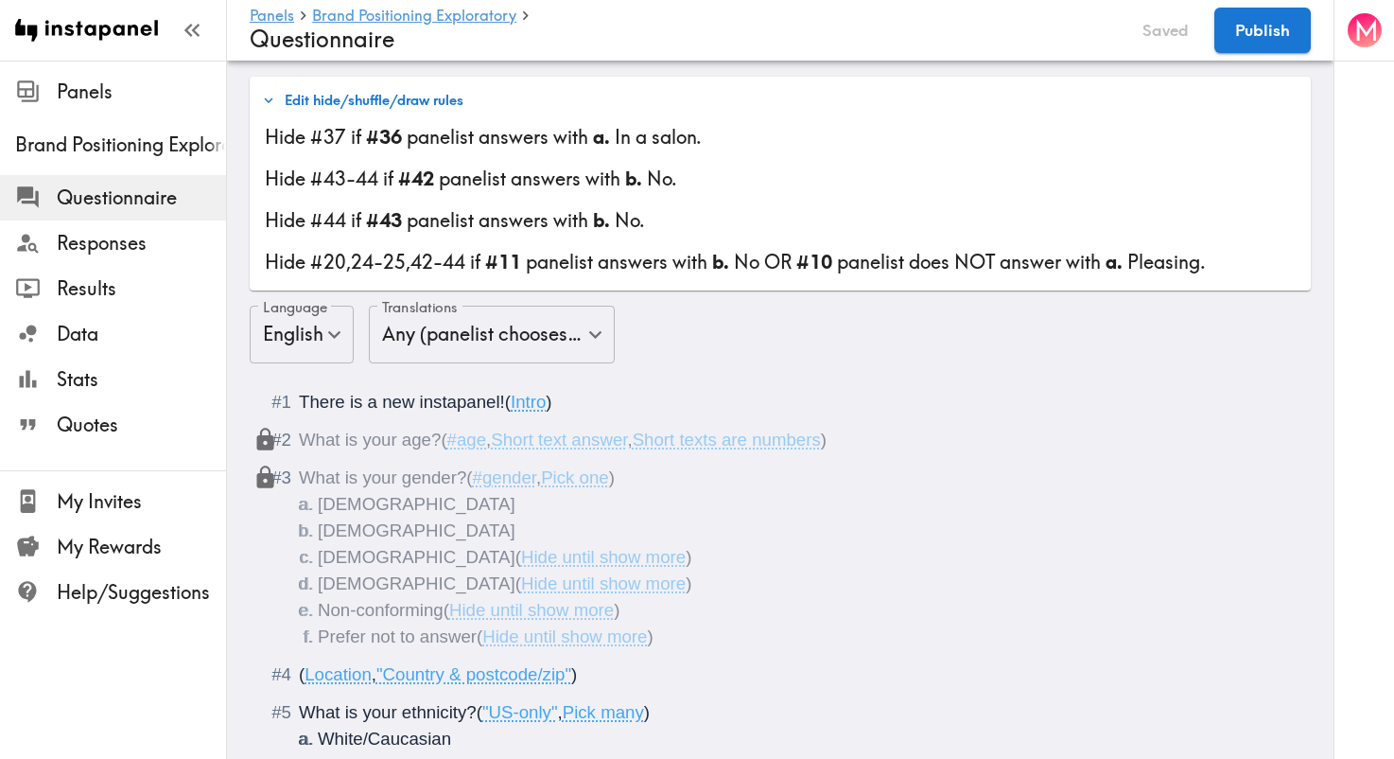
scroll to position [47, 0]
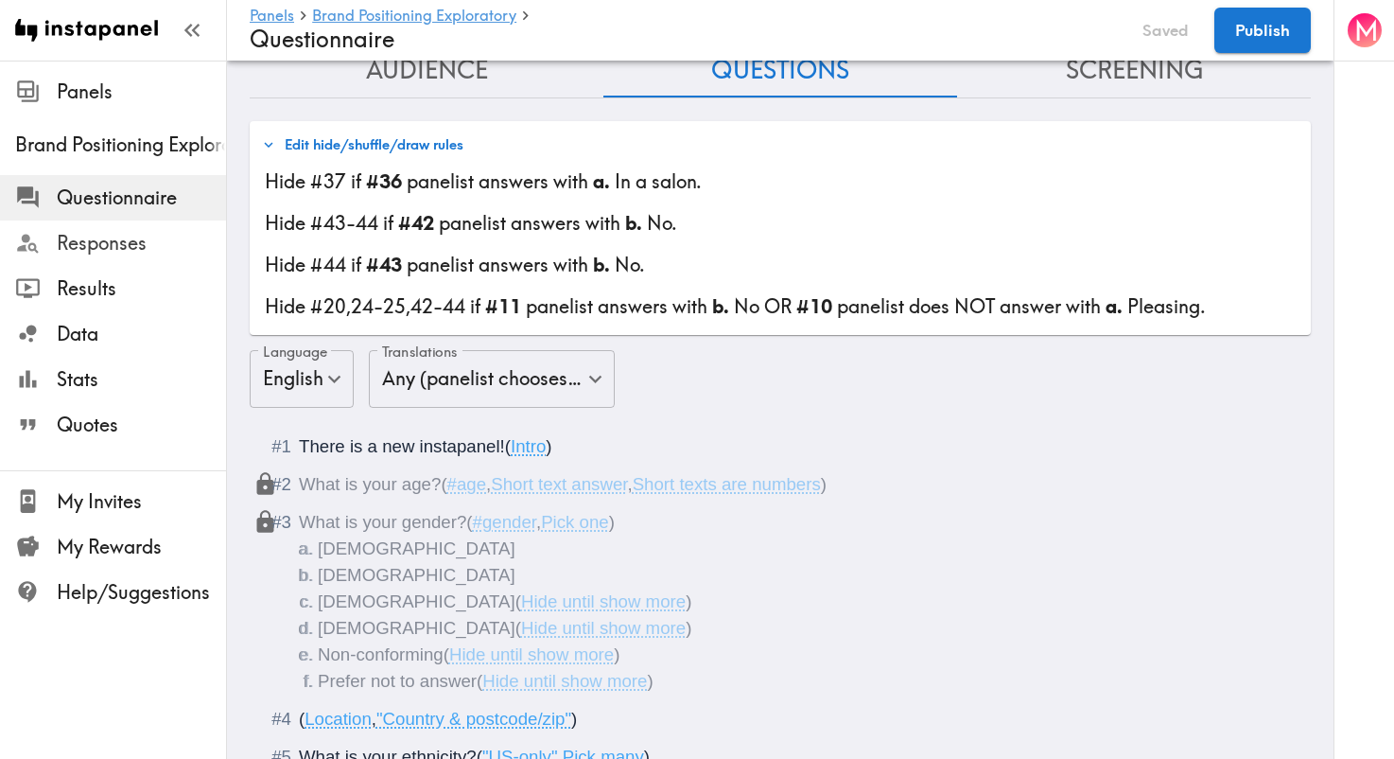
click at [69, 262] on div "Responses" at bounding box center [113, 243] width 226 height 49
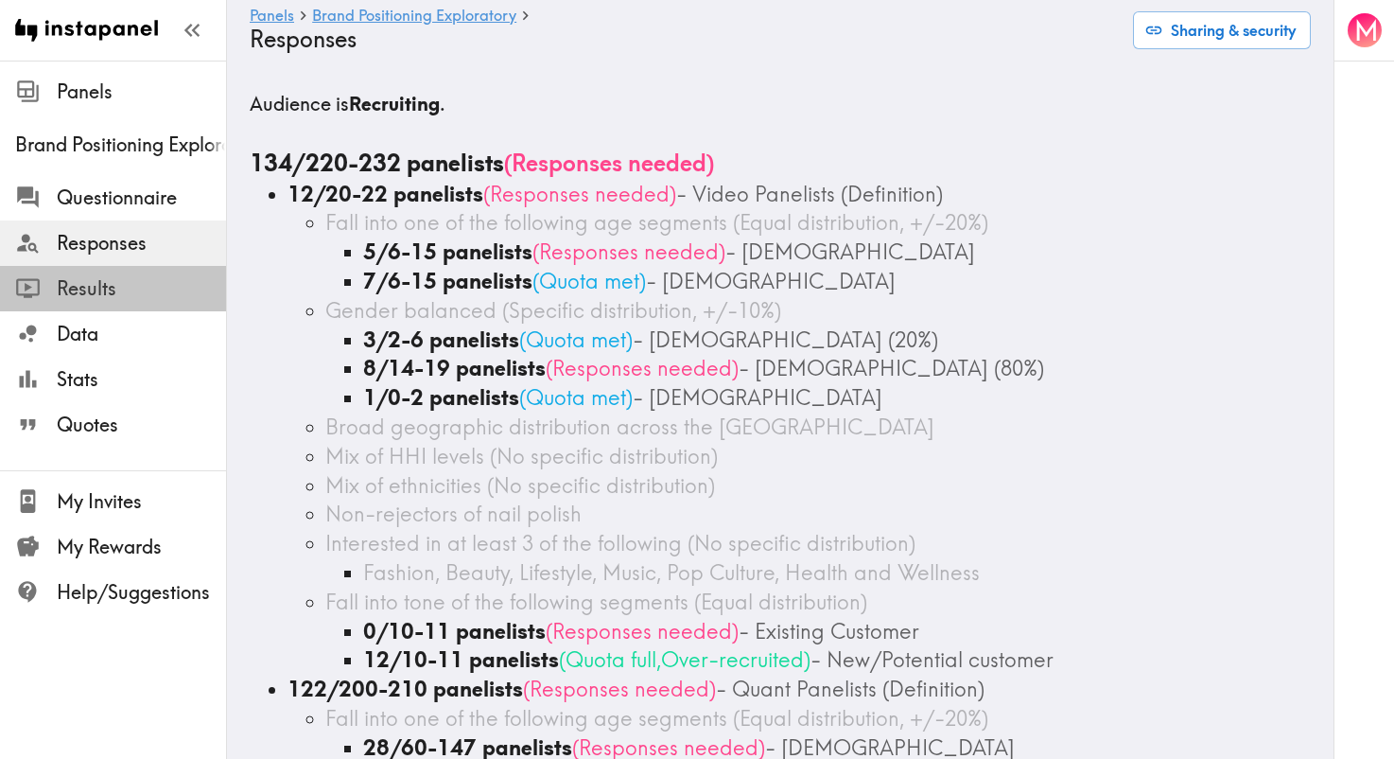
click at [85, 293] on span "Results" at bounding box center [141, 288] width 169 height 26
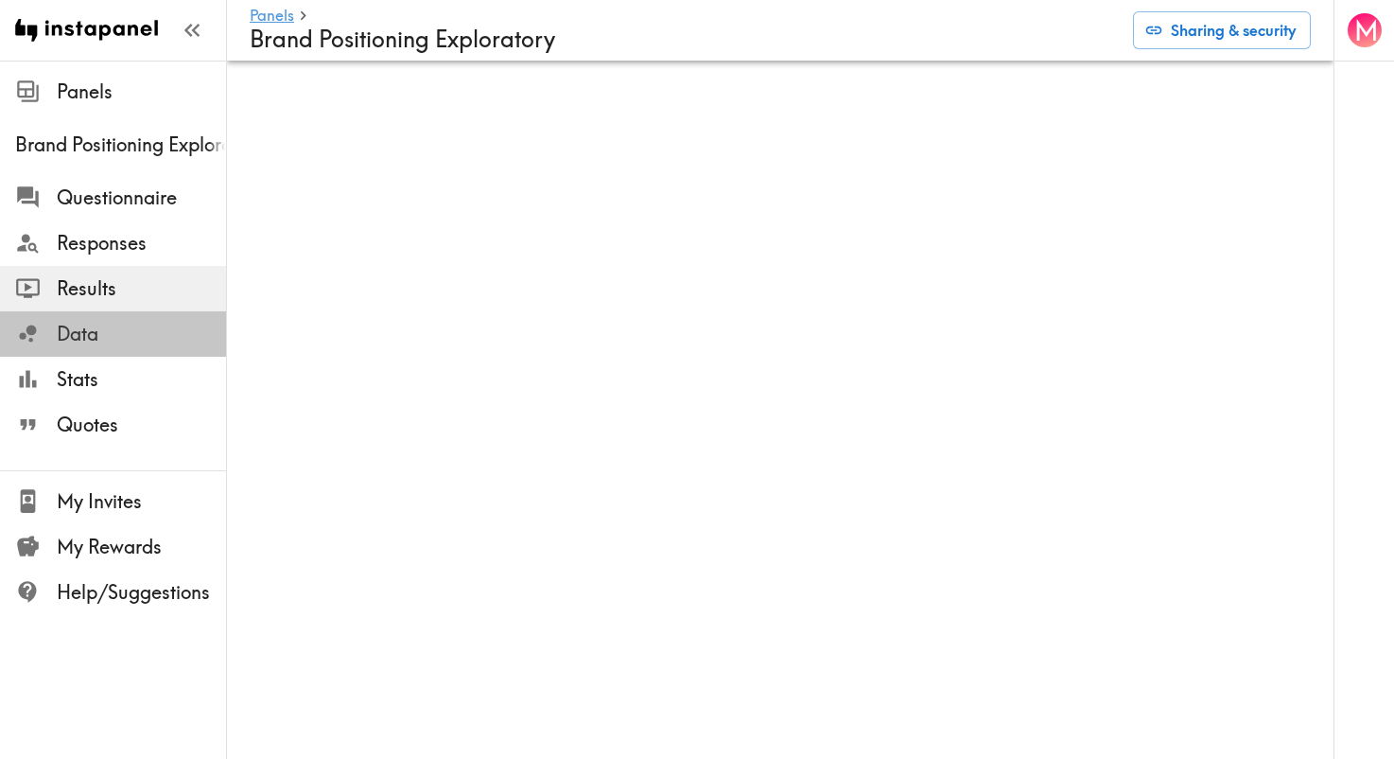
click at [90, 348] on span "Data" at bounding box center [141, 334] width 169 height 34
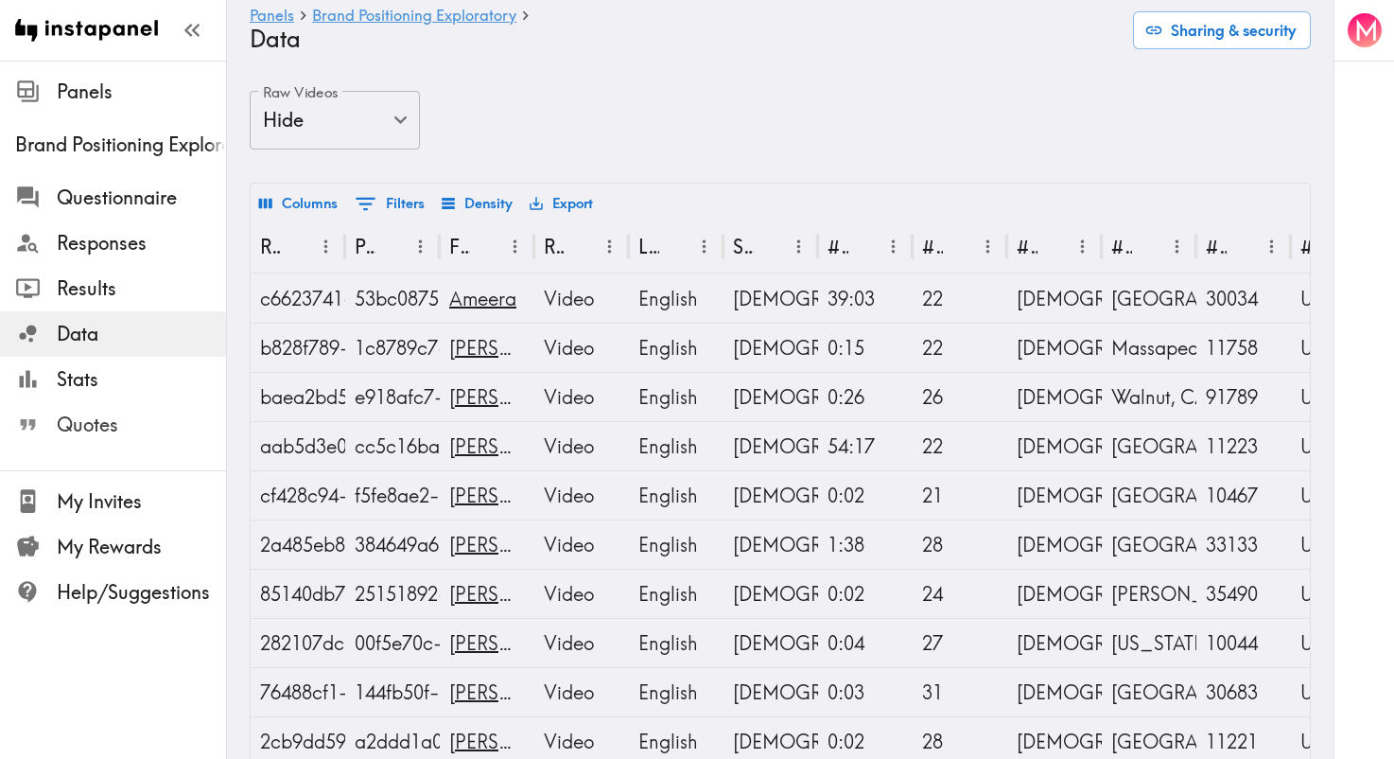
click at [87, 401] on div "Quotes" at bounding box center [113, 424] width 226 height 49
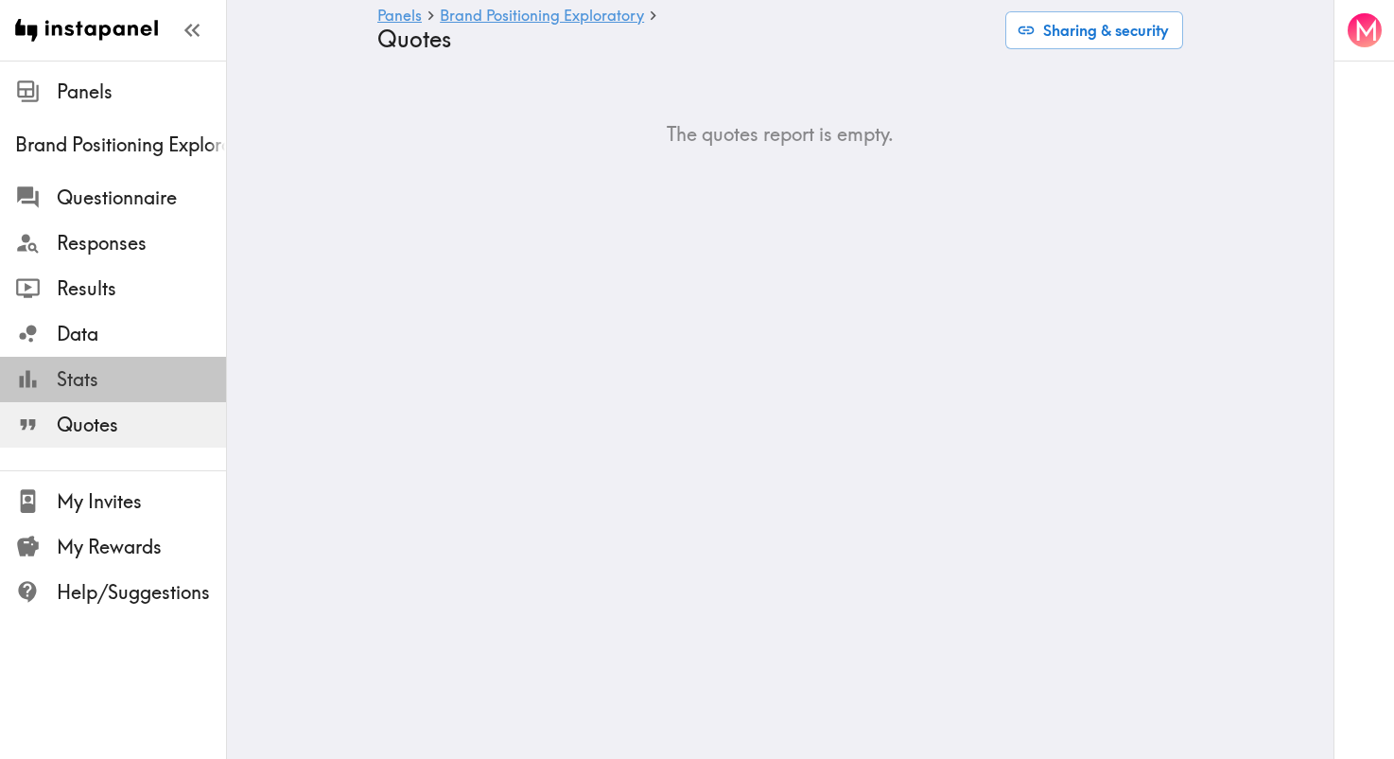
click at [91, 378] on span "Stats" at bounding box center [141, 379] width 169 height 26
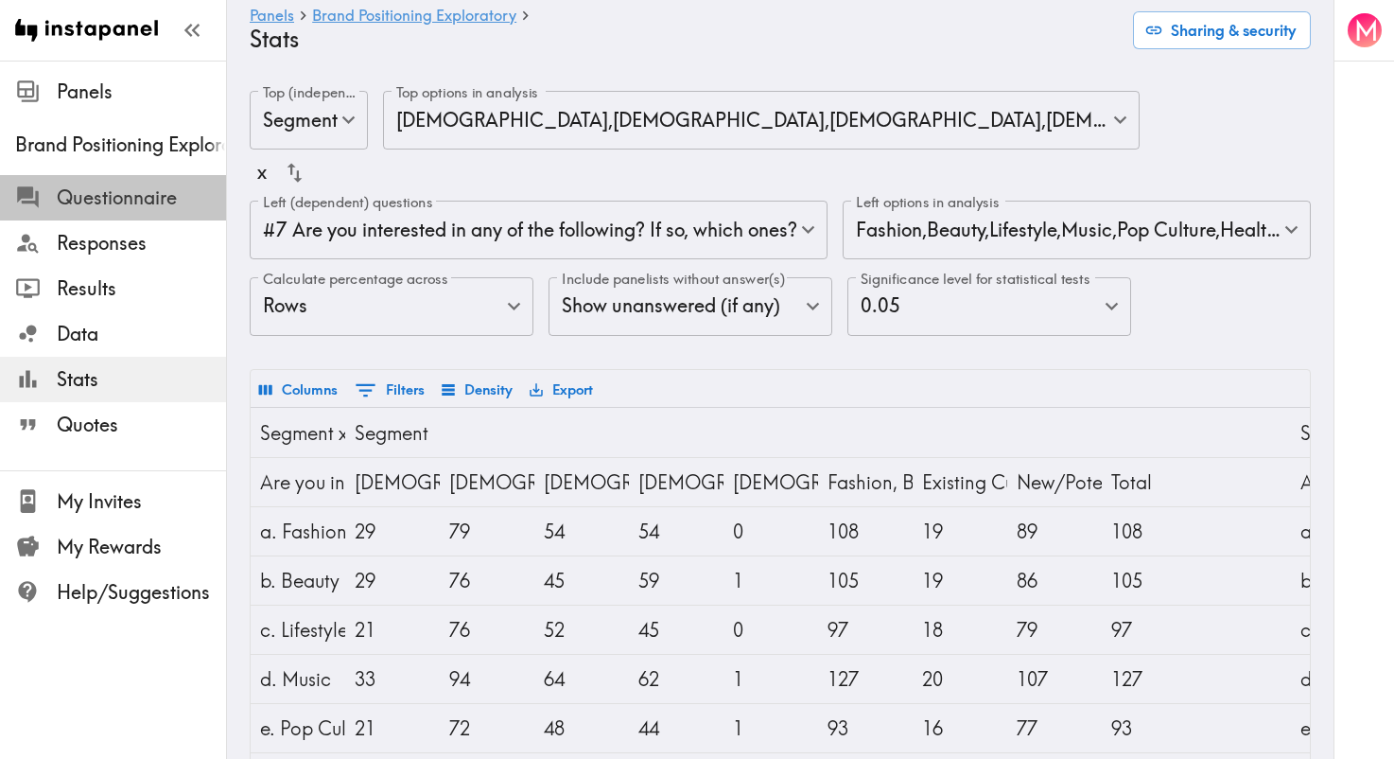
click at [151, 206] on span "Questionnaire" at bounding box center [141, 197] width 169 height 26
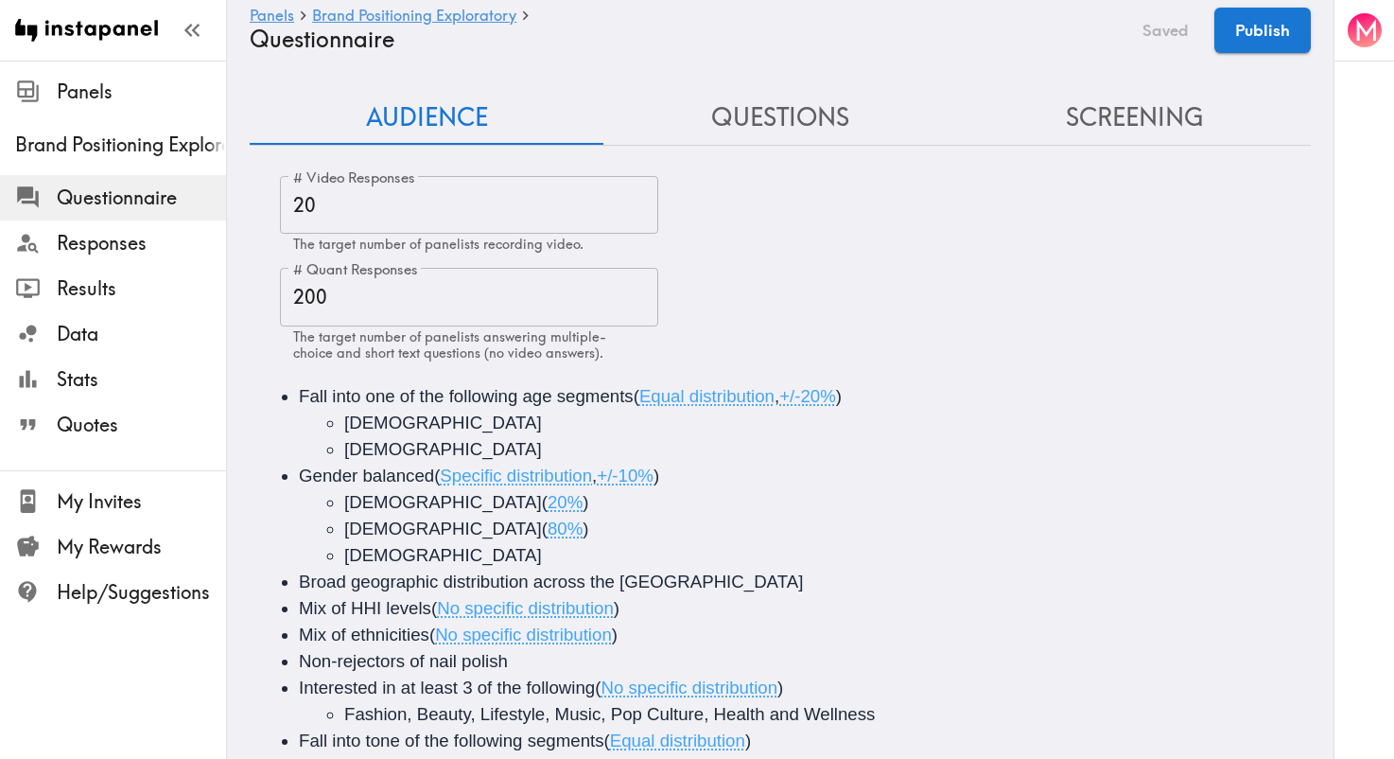
scroll to position [42, 0]
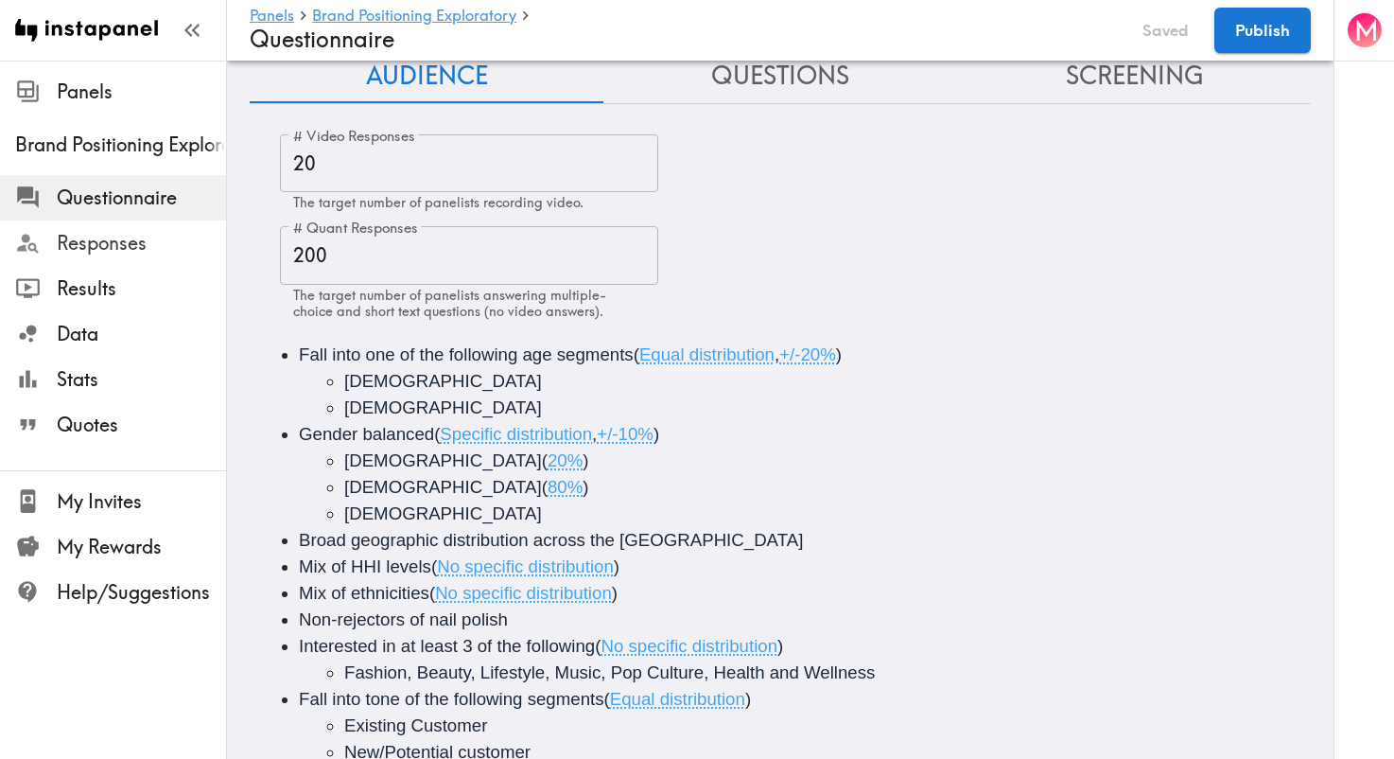
click at [108, 242] on span "Responses" at bounding box center [141, 243] width 169 height 26
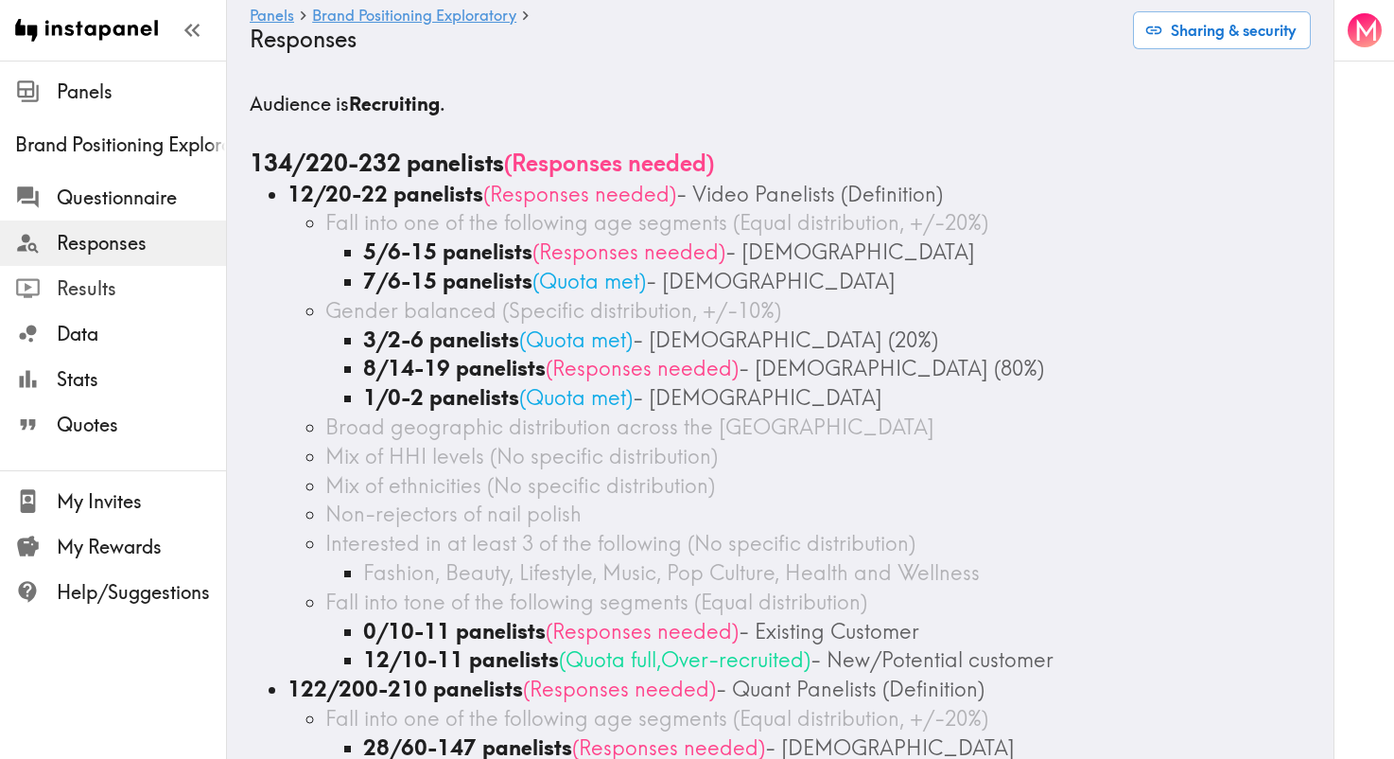
click at [122, 283] on span "Results" at bounding box center [141, 288] width 169 height 26
